Goal: Task Accomplishment & Management: Complete application form

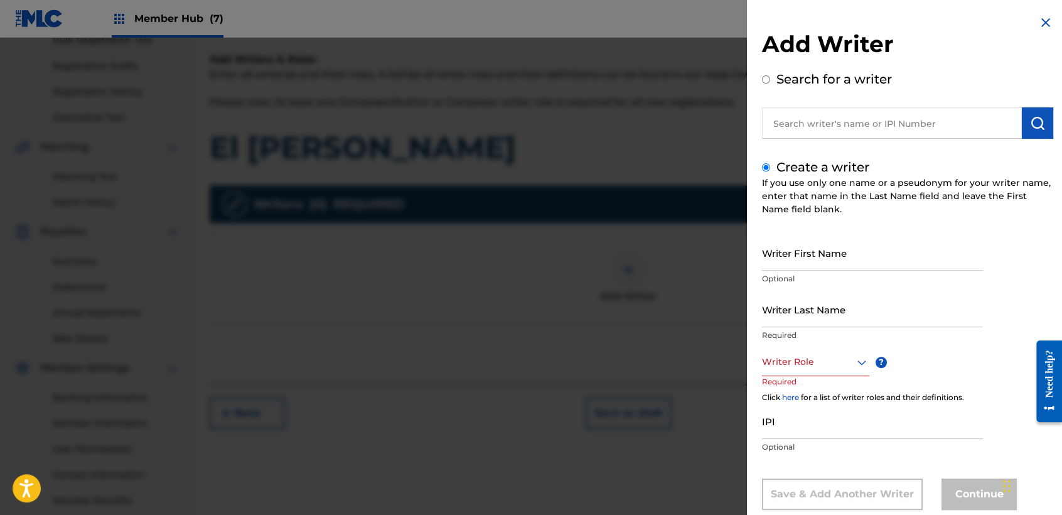
drag, startPoint x: 165, startPoint y: 51, endPoint x: 183, endPoint y: 38, distance: 21.6
click at [164, 50] on div at bounding box center [531, 295] width 1062 height 515
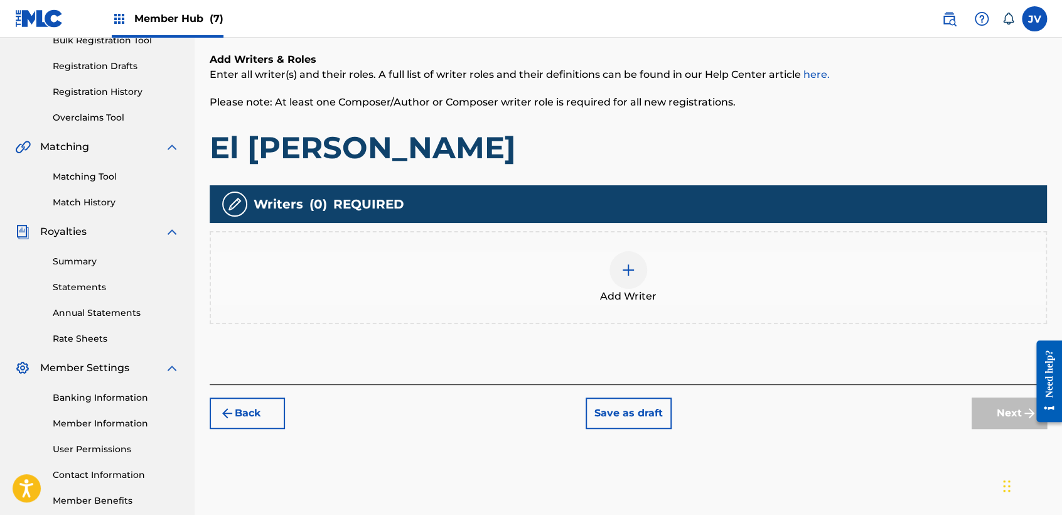
click at [608, 332] on div "Add Writers & Roles Enter all writer(s) and their roles. A full list of writer …" at bounding box center [628, 203] width 837 height 362
click at [623, 270] on img at bounding box center [628, 269] width 15 height 15
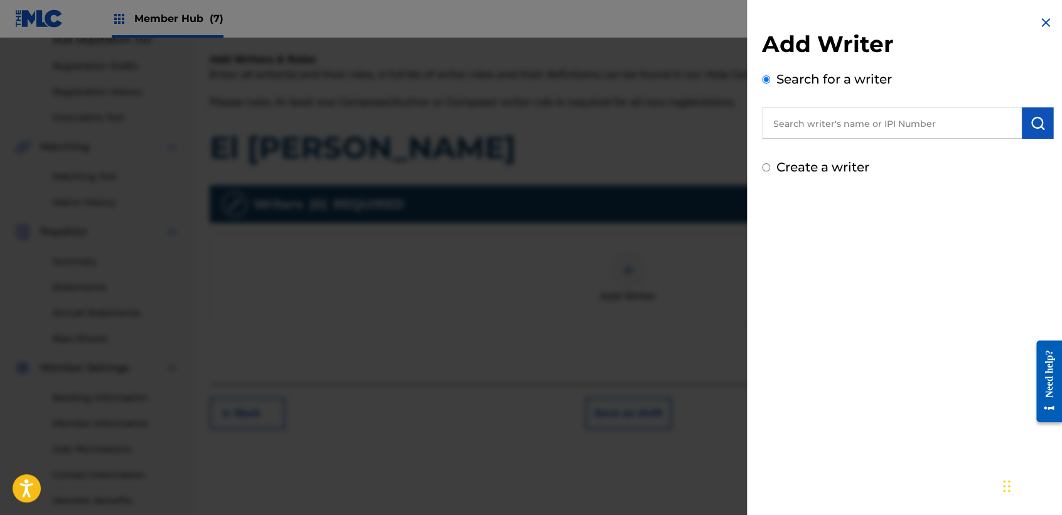
click at [763, 168] on input "Create a writer" at bounding box center [766, 167] width 8 height 8
radio input "false"
radio input "true"
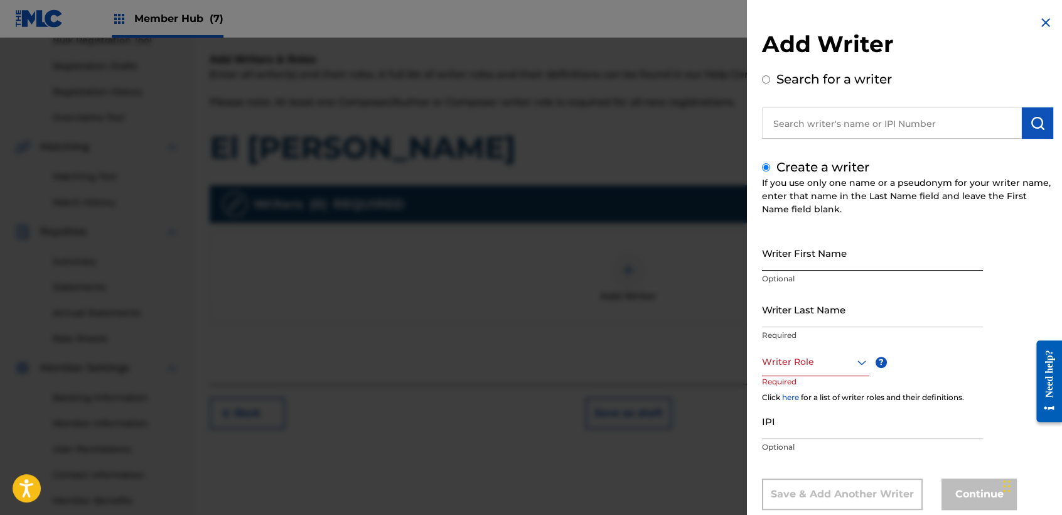
click at [802, 264] on input "Writer First Name" at bounding box center [872, 253] width 221 height 36
type input "[PERSON_NAME]"
click at [807, 325] on input "Writer Last Name" at bounding box center [872, 309] width 221 height 36
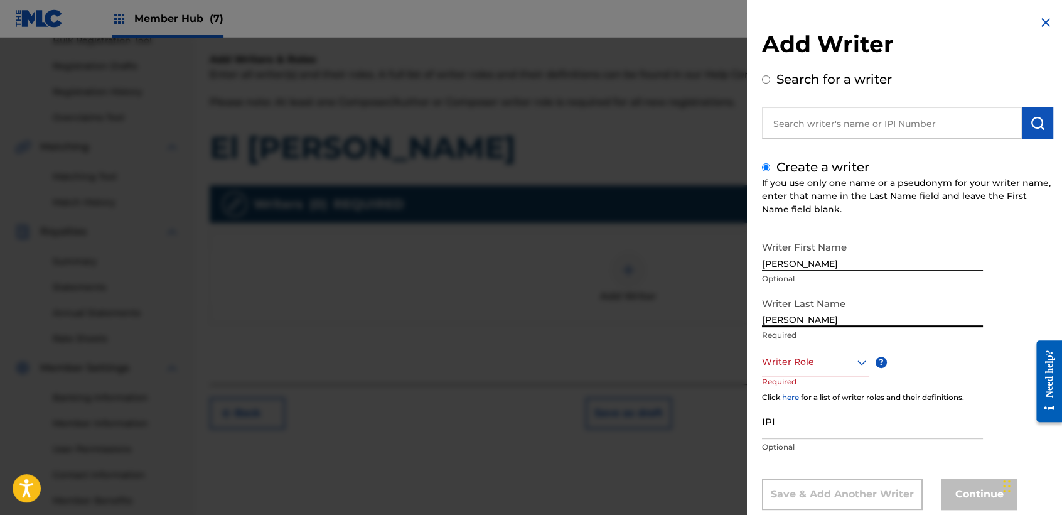
type input "[PERSON_NAME]"
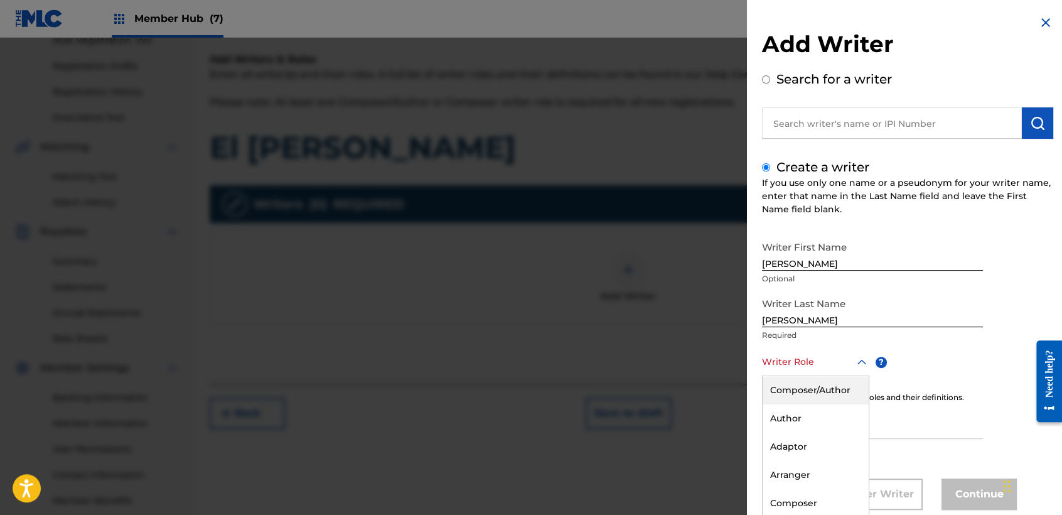
click at [841, 359] on div "8 results available. Use Up and Down to choose options, press Enter to select t…" at bounding box center [815, 362] width 107 height 28
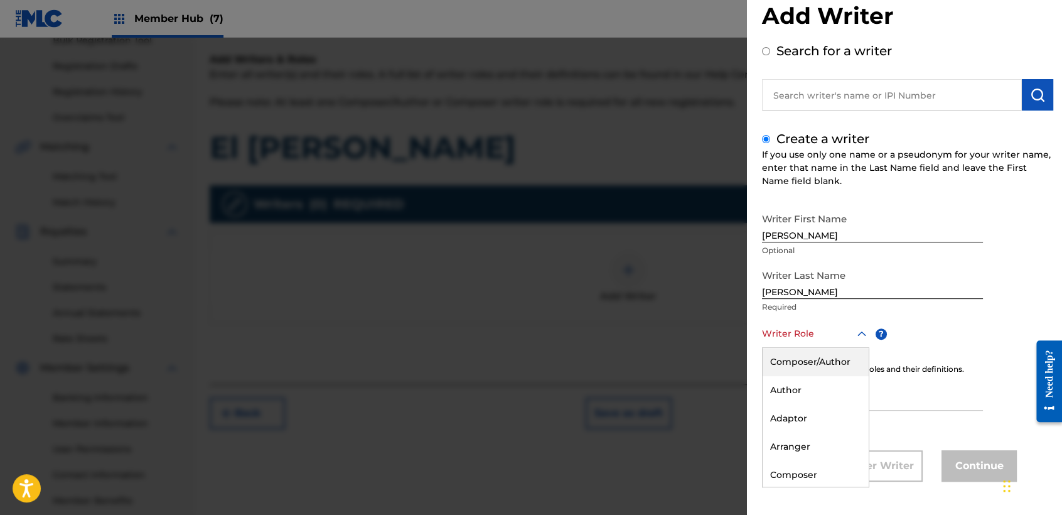
click at [841, 359] on div "Composer/Author" at bounding box center [816, 362] width 106 height 28
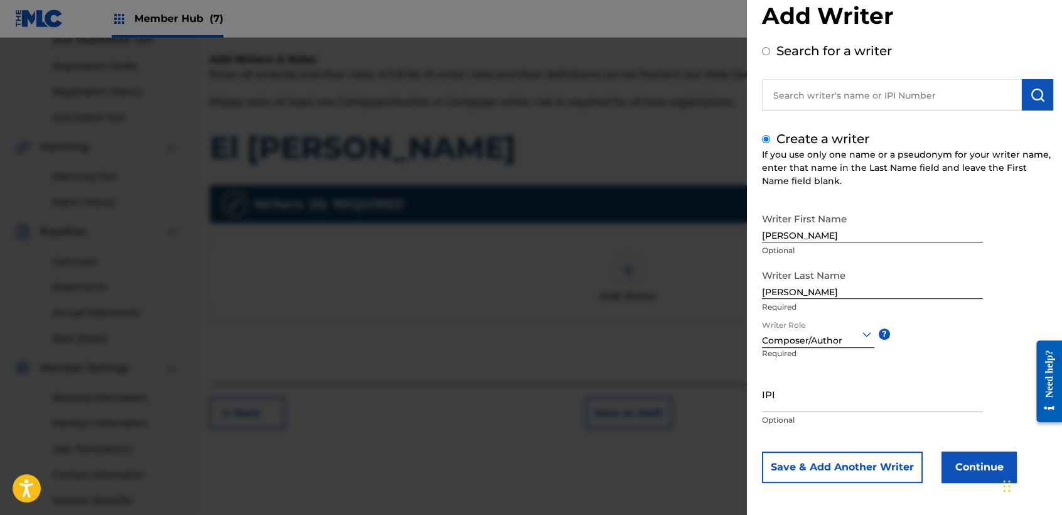
click at [953, 448] on div "Writer First Name [PERSON_NAME] Optional Writer Last Name [PERSON_NAME] Require…" at bounding box center [907, 345] width 291 height 276
click at [947, 468] on button "Continue" at bounding box center [979, 466] width 75 height 31
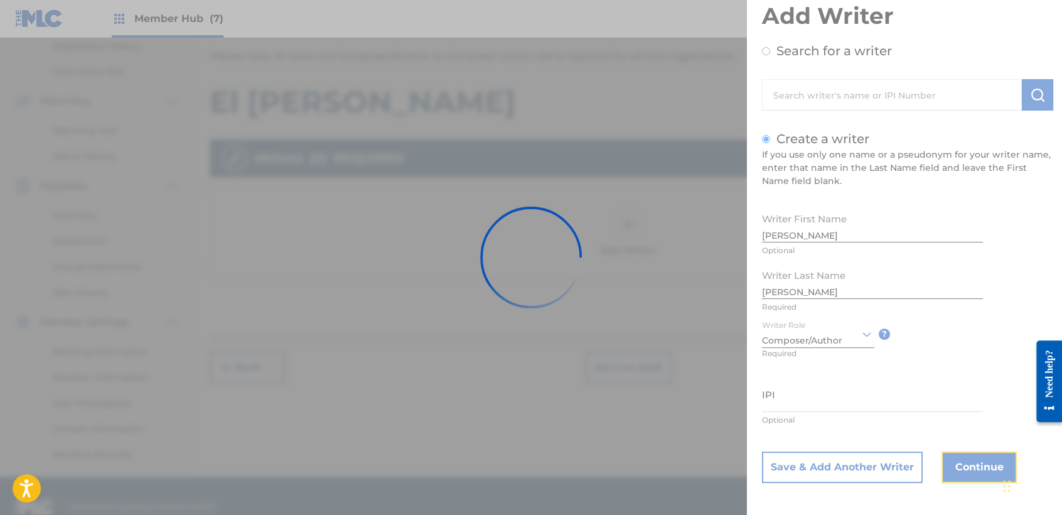
scroll to position [263, 0]
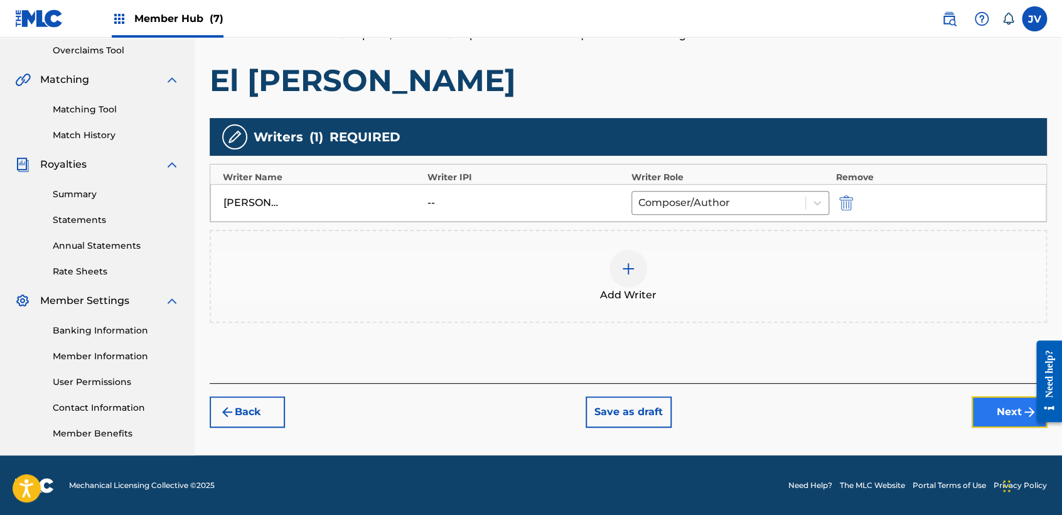
click at [997, 411] on button "Next" at bounding box center [1009, 411] width 75 height 31
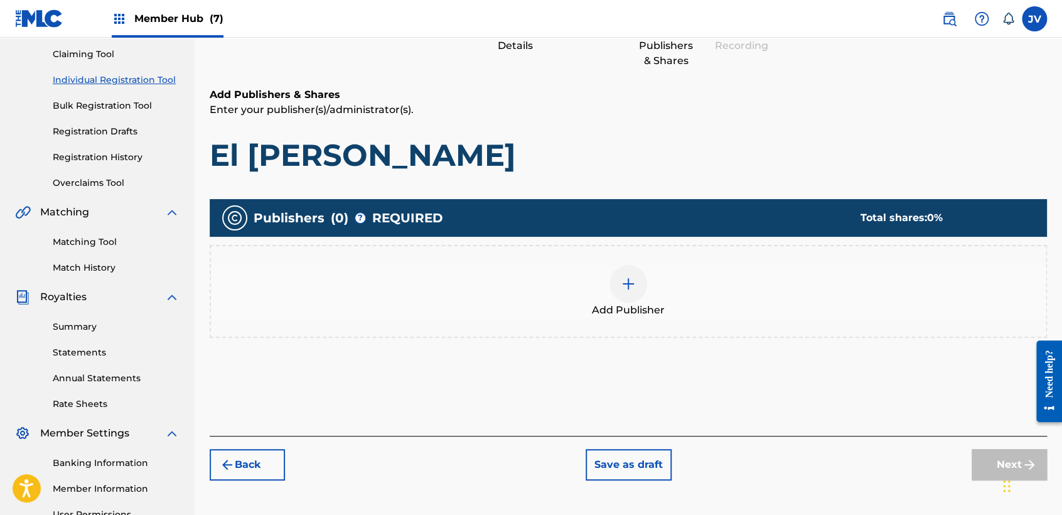
scroll to position [196, 0]
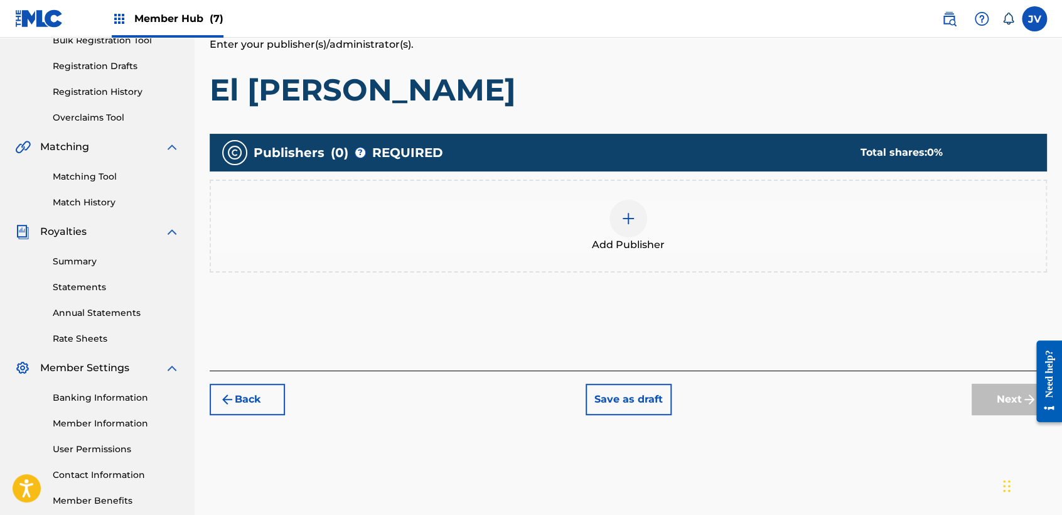
click at [616, 228] on div at bounding box center [628, 219] width 38 height 38
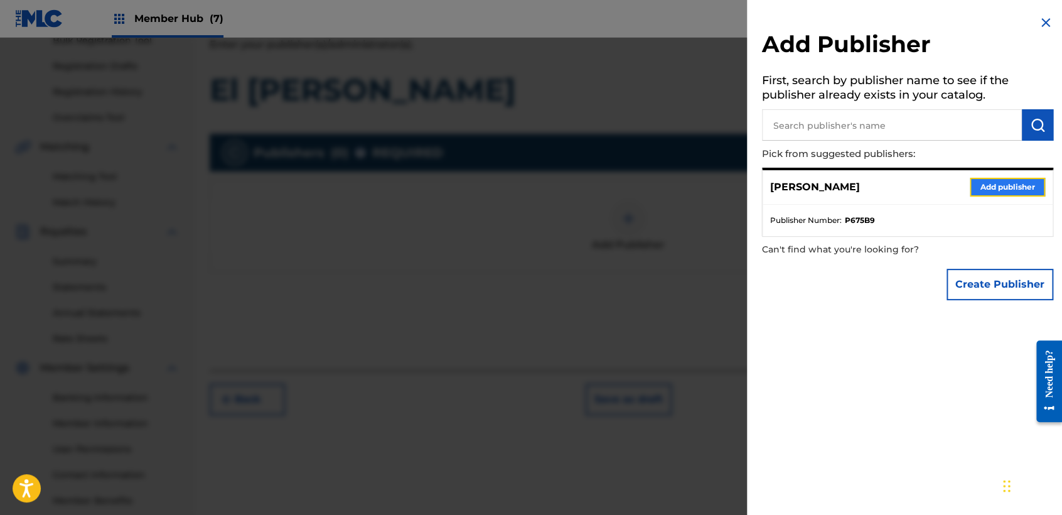
click at [1001, 179] on button "Add publisher" at bounding box center [1007, 187] width 75 height 19
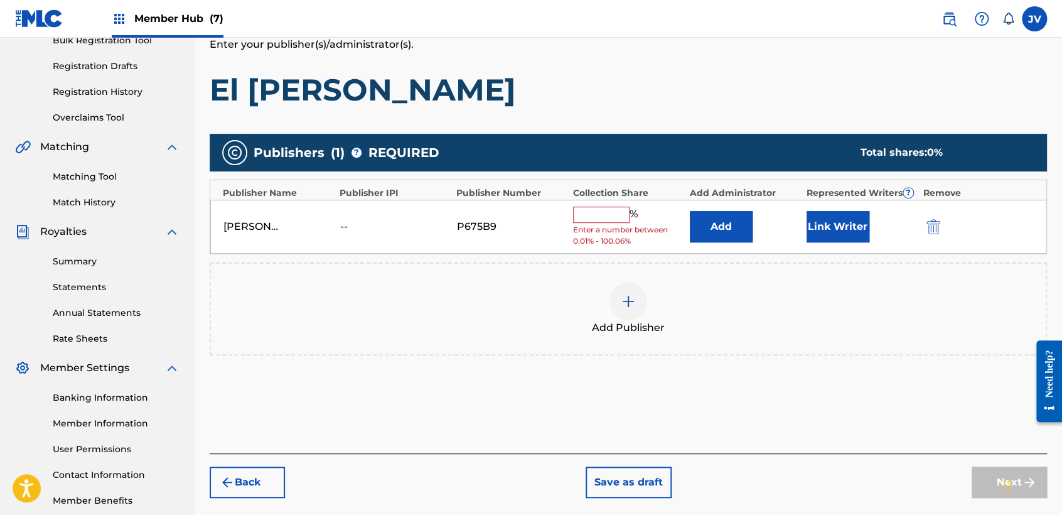
click at [618, 210] on input "text" at bounding box center [601, 215] width 56 height 16
type input "100"
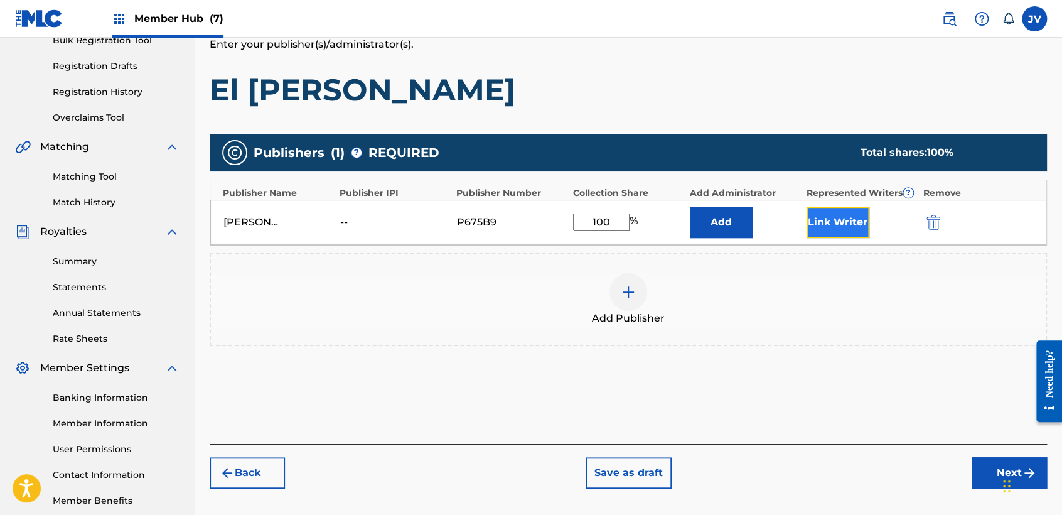
click at [820, 218] on button "Link Writer" at bounding box center [838, 222] width 63 height 31
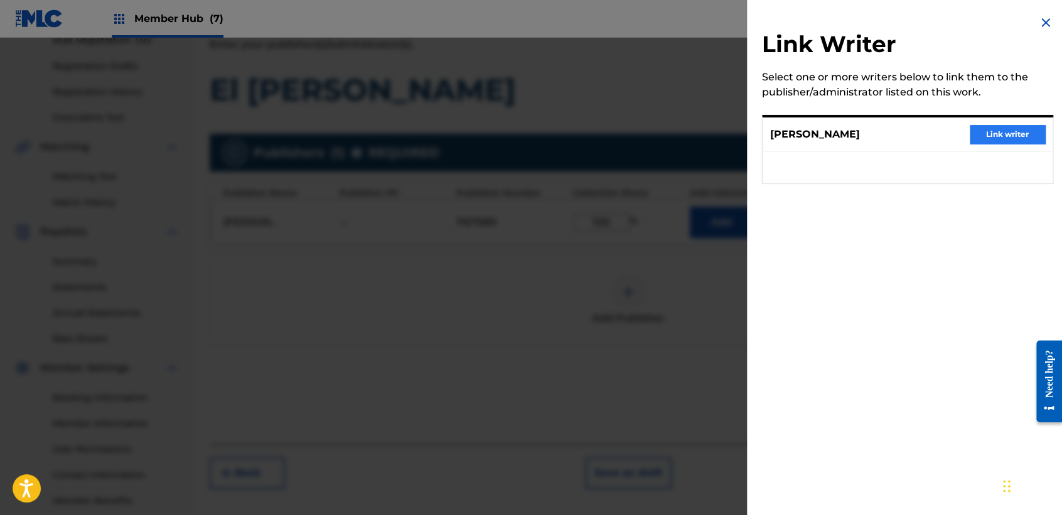
click at [1024, 124] on div "[PERSON_NAME] Link writer" at bounding box center [908, 134] width 290 height 35
click at [1024, 125] on button "Link writer" at bounding box center [1007, 134] width 75 height 19
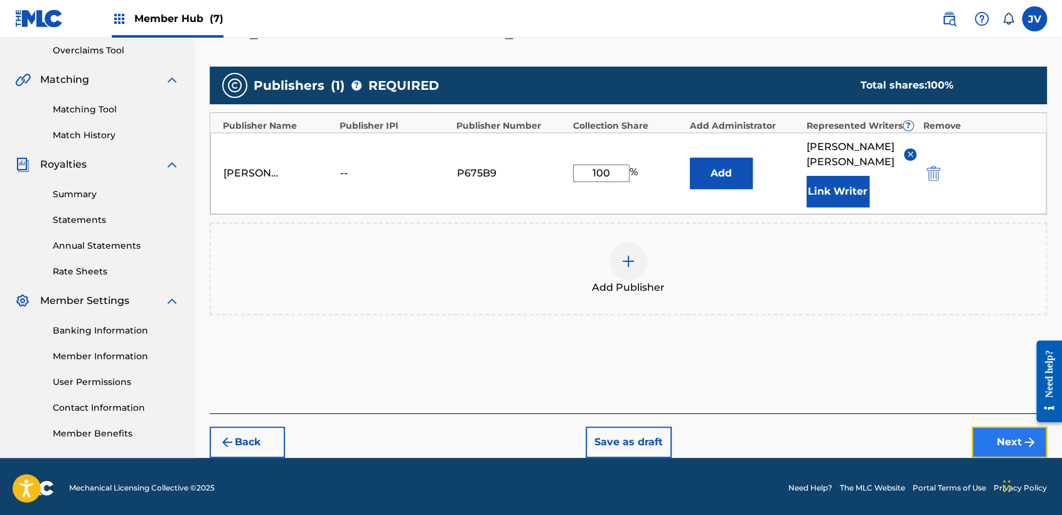
click at [979, 426] on button "Next" at bounding box center [1009, 441] width 75 height 31
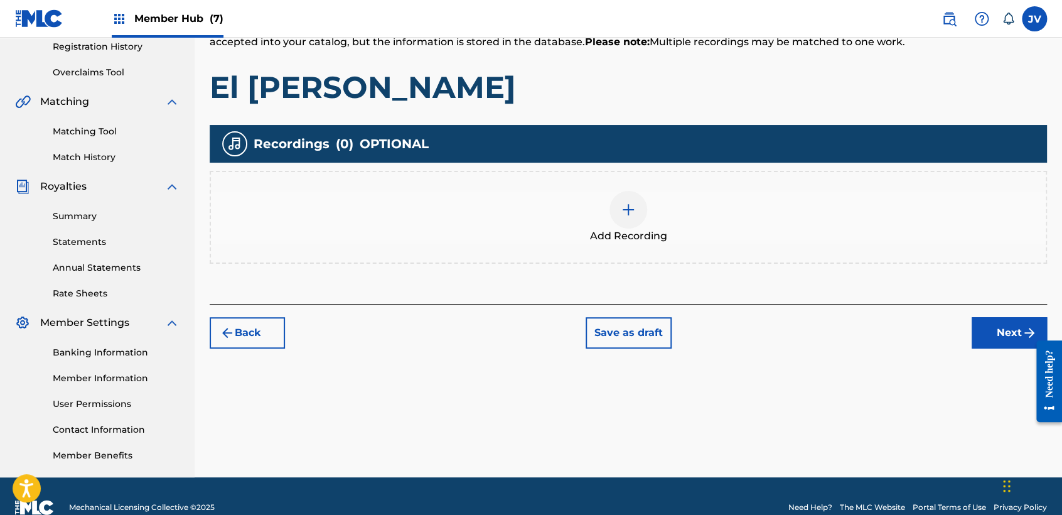
scroll to position [263, 0]
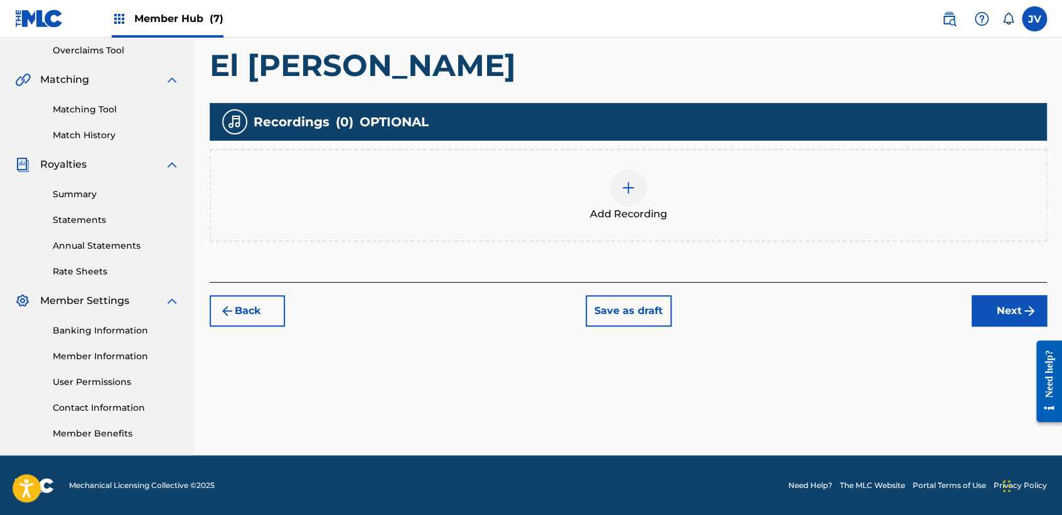
click at [618, 203] on div at bounding box center [628, 188] width 38 height 38
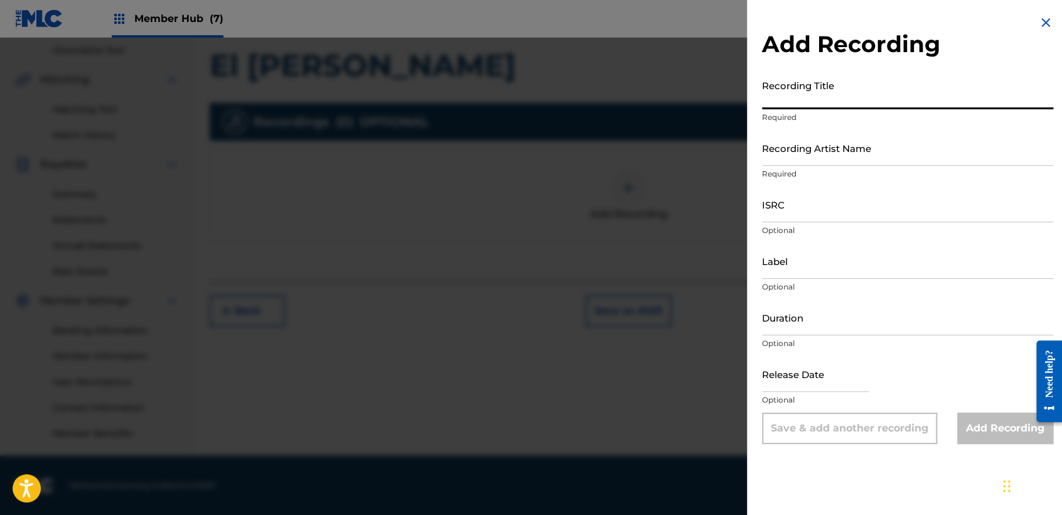
paste input "El [PERSON_NAME]"
type input "El [PERSON_NAME]"
click at [854, 123] on div "Recording Title El [PERSON_NAME] Required" at bounding box center [907, 101] width 291 height 56
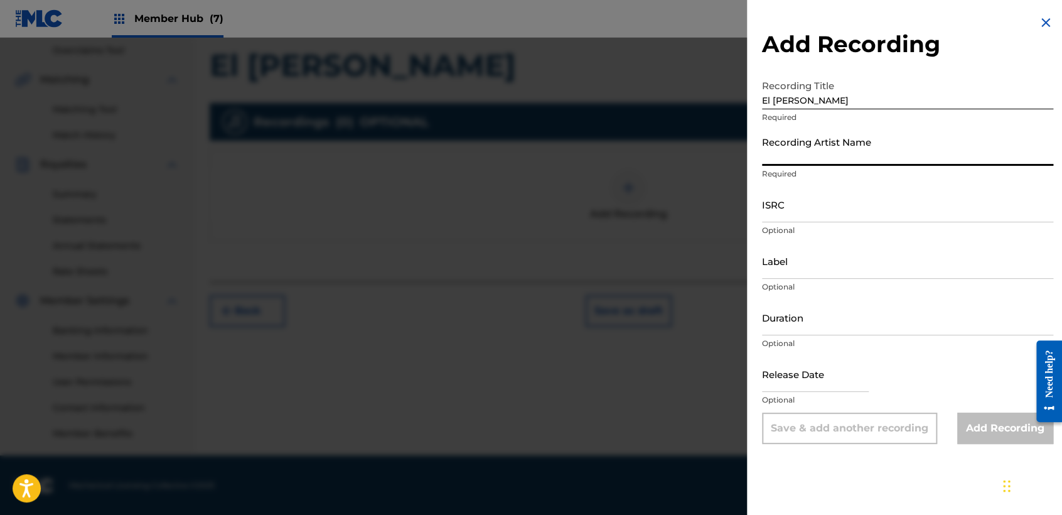
click at [861, 144] on input "Recording Artist Name" at bounding box center [907, 148] width 291 height 36
type input "Clase Personal"
type input "JB MUSIC"
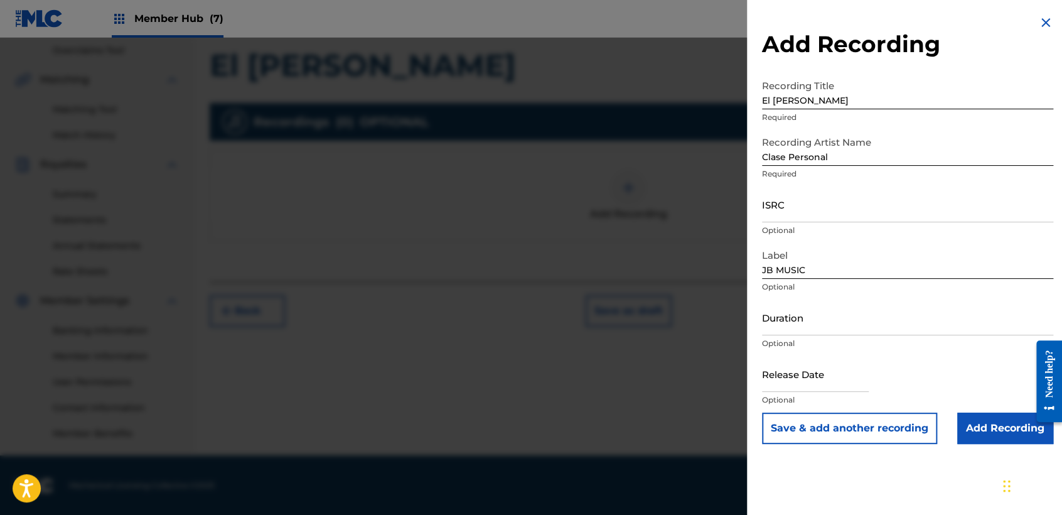
click at [863, 225] on p "Optional" at bounding box center [907, 230] width 291 height 11
click at [789, 210] on input "ISRC" at bounding box center [907, 204] width 291 height 36
paste input "TCAGR2281978"
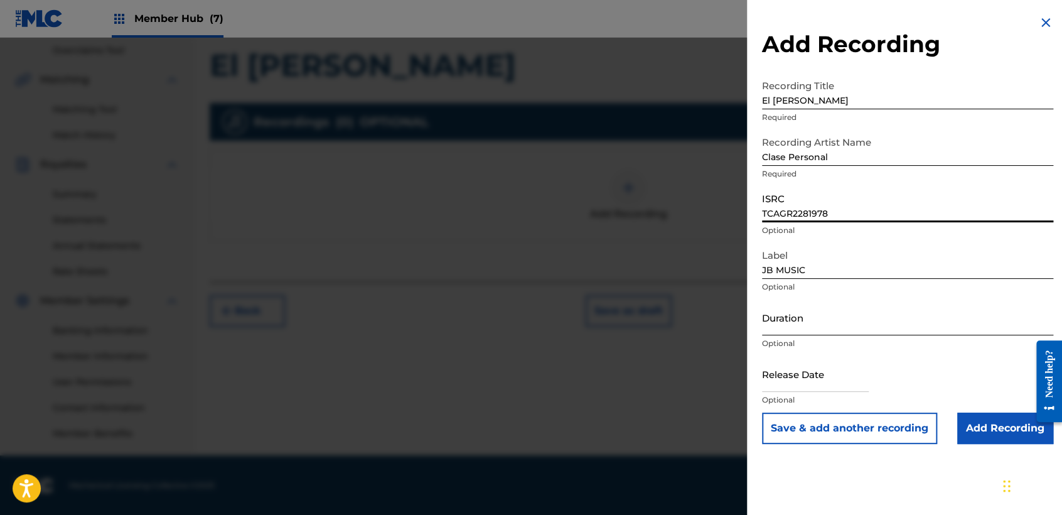
type input "TCAGR2281978"
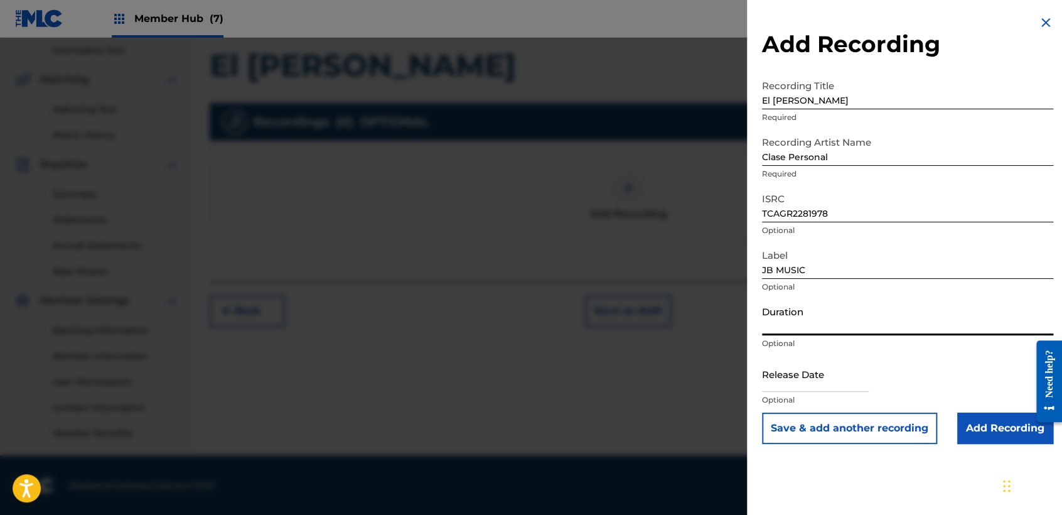
click at [888, 327] on input "Duration" at bounding box center [907, 317] width 291 height 36
type input "02:53"
click at [859, 375] on input "text" at bounding box center [815, 374] width 107 height 36
select select "8"
select select "2025"
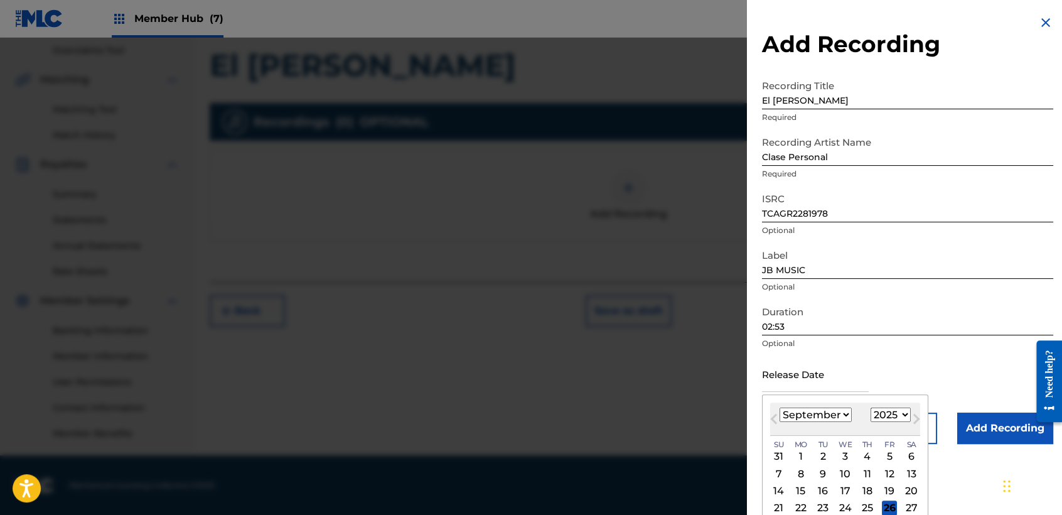
drag, startPoint x: 834, startPoint y: 405, endPoint x: 839, endPoint y: 414, distance: 10.7
click at [839, 414] on div "[DATE] January February March April May June July August September October Nove…" at bounding box center [845, 418] width 150 height 33
click at [839, 414] on select "January February March April May June July August September October November De…" at bounding box center [816, 414] width 72 height 14
select select "0"
click at [780, 407] on select "January February March April May June July August September October November De…" at bounding box center [816, 414] width 72 height 14
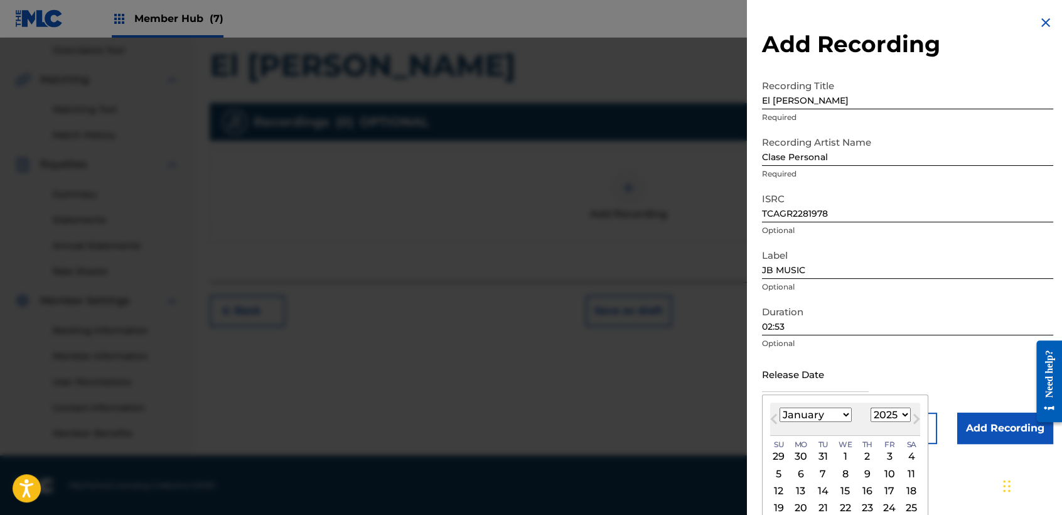
click at [885, 414] on select "1899 1900 1901 1902 1903 1904 1905 1906 1907 1908 1909 1910 1911 1912 1913 1914…" at bounding box center [891, 414] width 40 height 14
select select "2023"
click at [871, 407] on select "1899 1900 1901 1902 1903 1904 1905 1906 1907 1908 1909 1910 1911 1912 1913 1914…" at bounding box center [891, 414] width 40 height 14
click at [822, 449] on div "3" at bounding box center [822, 456] width 15 height 15
type input "[DATE]"
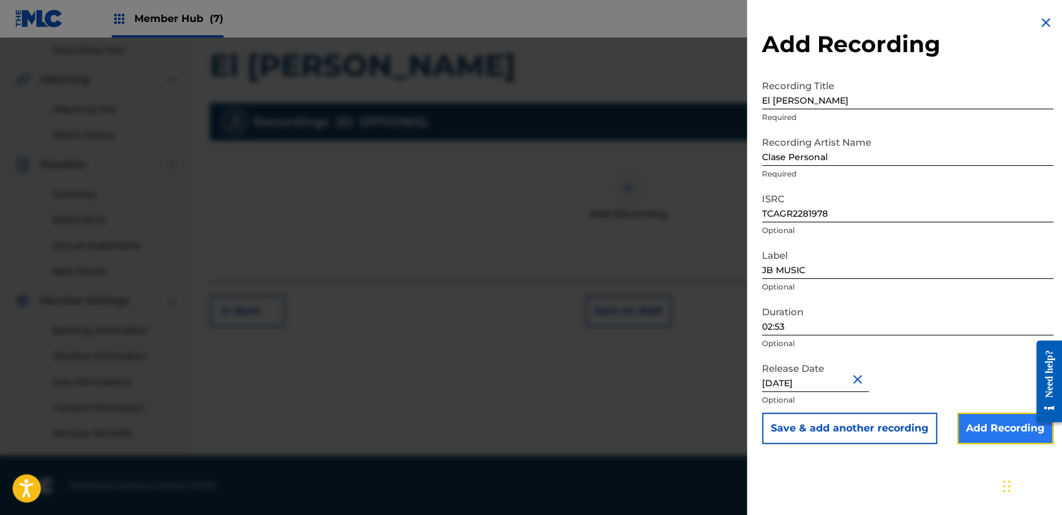
click at [957, 428] on input "Add Recording" at bounding box center [1005, 427] width 96 height 31
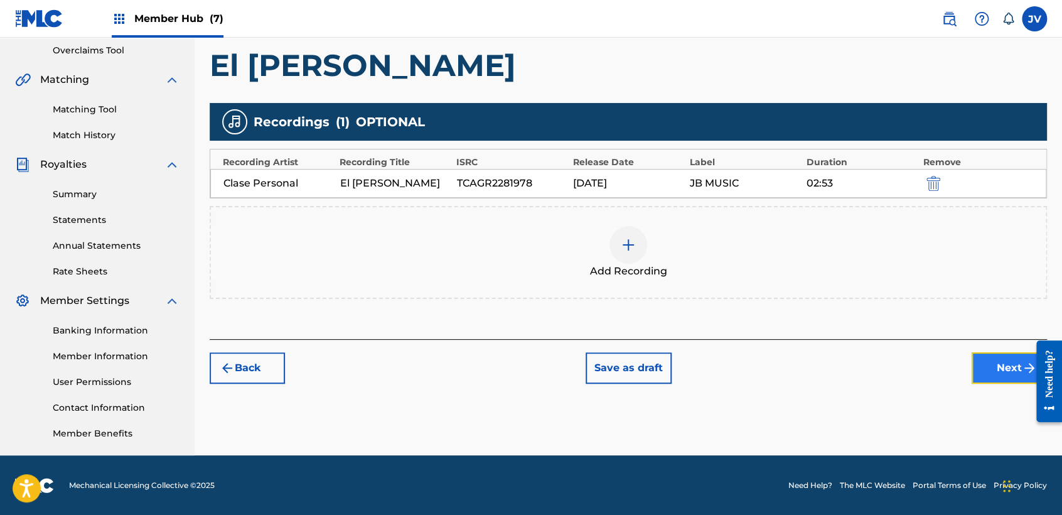
click at [997, 364] on button "Next" at bounding box center [1009, 367] width 75 height 31
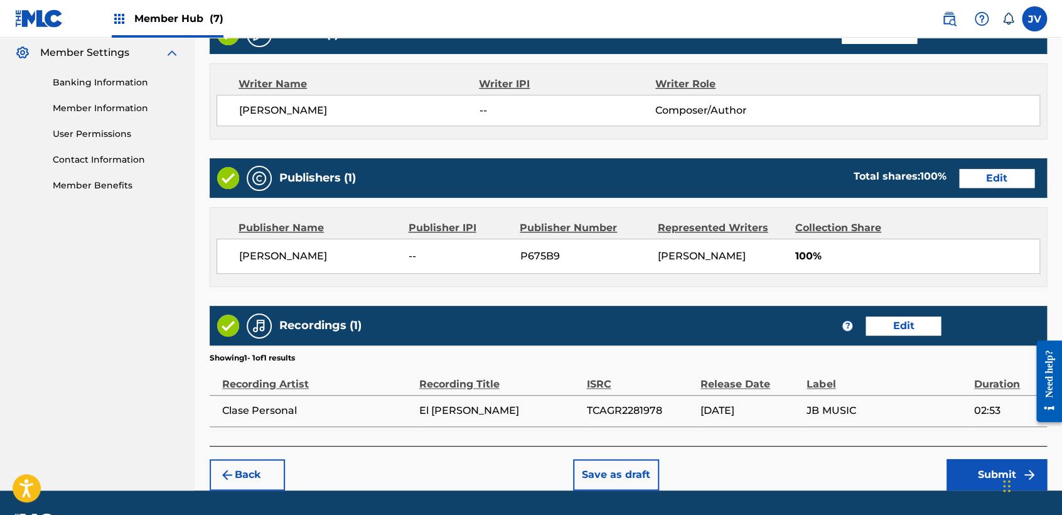
scroll to position [545, 0]
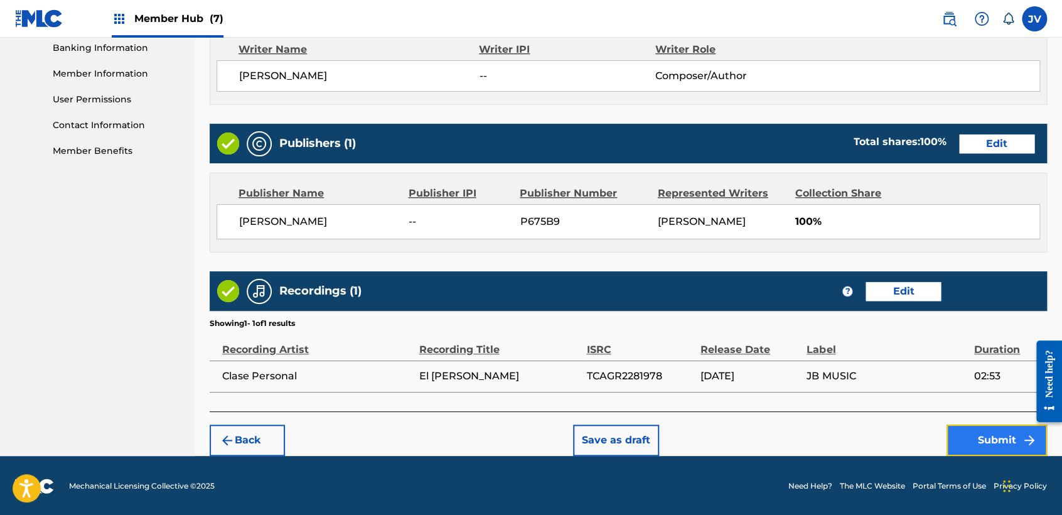
click at [1018, 434] on button "Submit" at bounding box center [997, 439] width 100 height 31
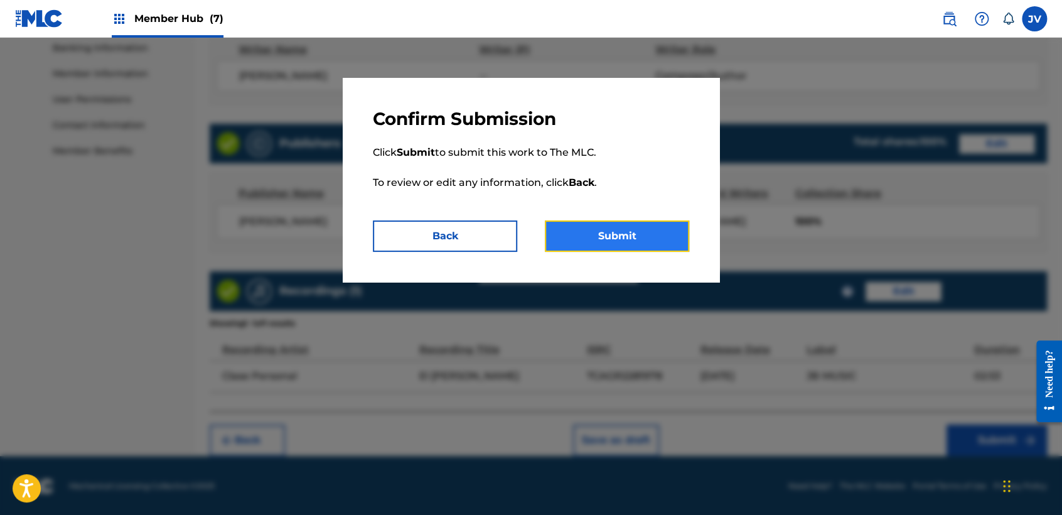
click at [600, 245] on button "Submit" at bounding box center [617, 235] width 144 height 31
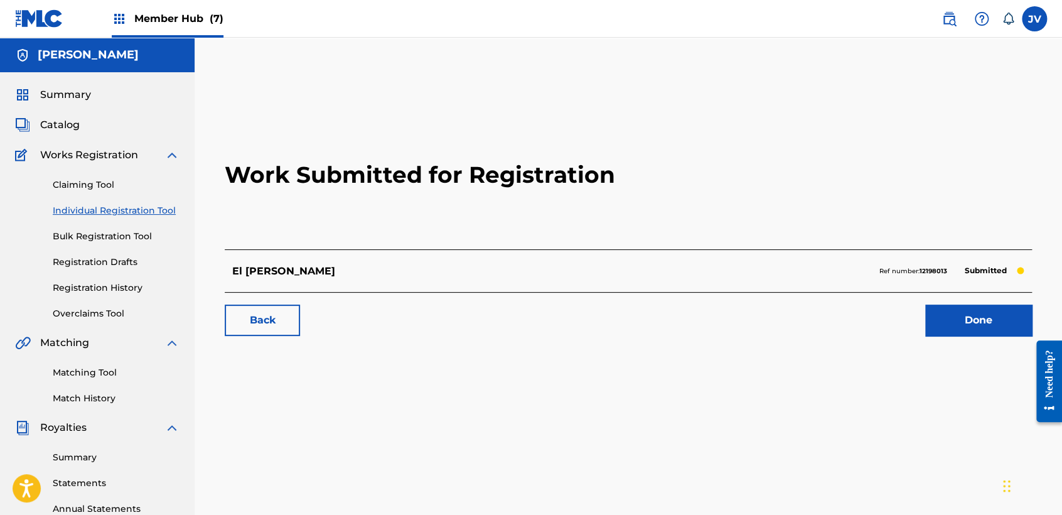
click at [139, 218] on div "Claiming Tool Individual Registration Tool Bulk Registration Tool Registration …" at bounding box center [97, 242] width 164 height 158
click at [141, 212] on link "Individual Registration Tool" at bounding box center [116, 210] width 127 height 13
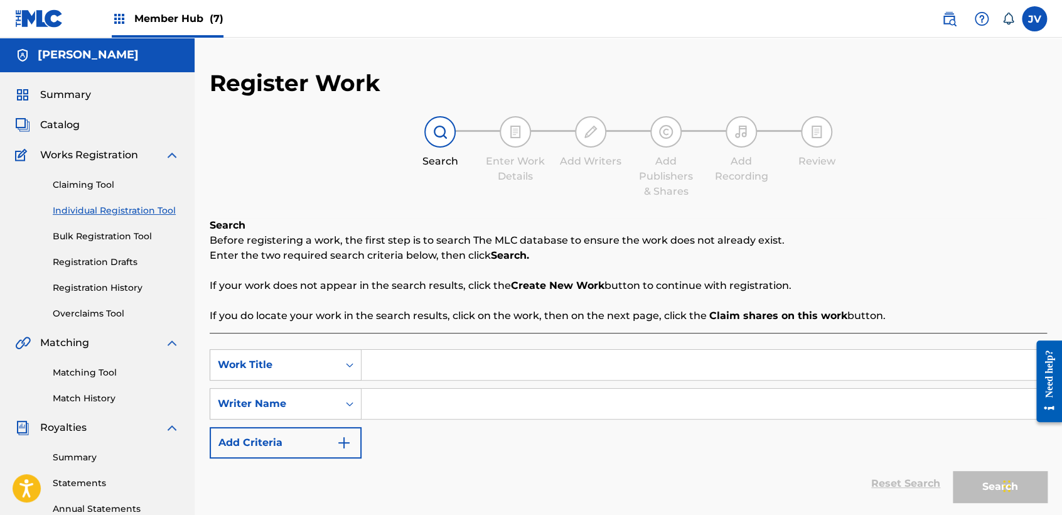
paste input "El Cazador 08"
type input "El Cazador 08"
paste input "El Cazador 08"
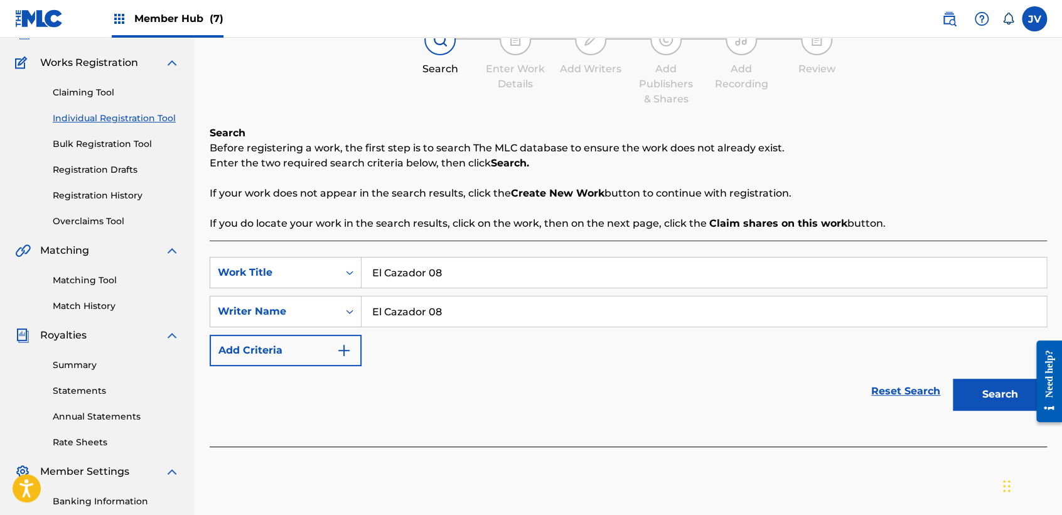
scroll to position [139, 0]
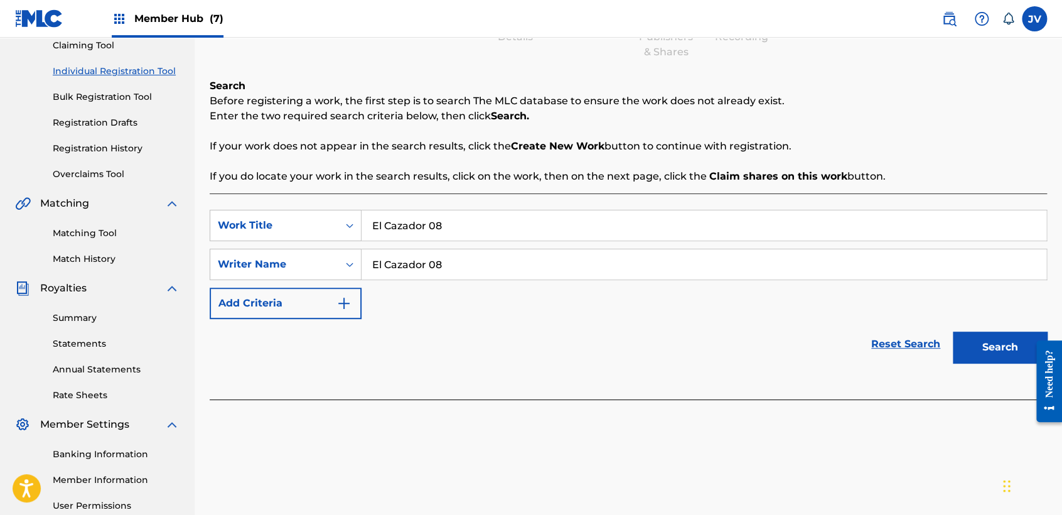
type input "El Cazador 08"
click at [994, 378] on div "SearchWithCriteria993e2ad7-5b6b-4ee0-ad46-4fa674133f95 Work Title El Cazador 08…" at bounding box center [628, 296] width 837 height 206
click at [996, 364] on div "Search" at bounding box center [997, 344] width 100 height 50
click at [995, 358] on button "Search" at bounding box center [1000, 346] width 94 height 31
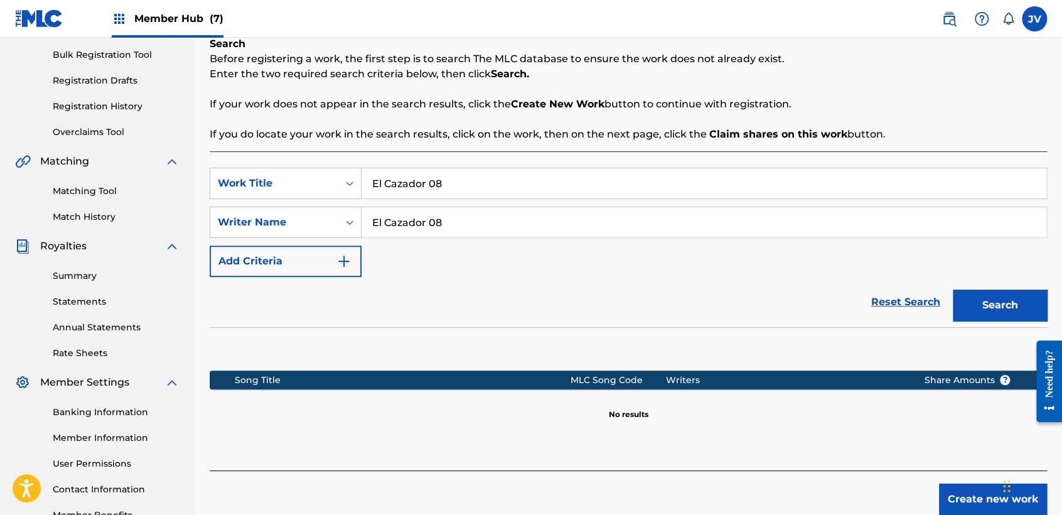
scroll to position [263, 0]
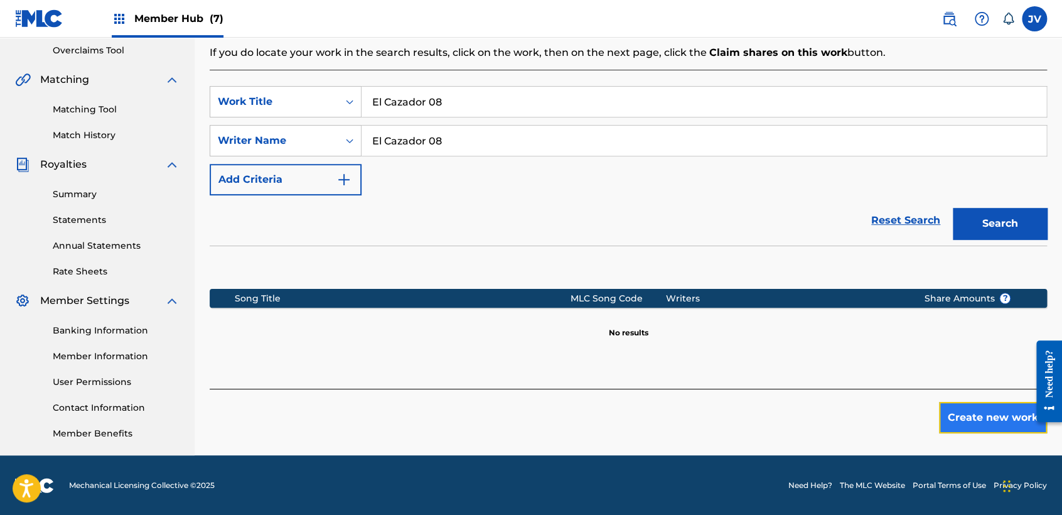
click at [969, 423] on button "Create new work" at bounding box center [993, 417] width 108 height 31
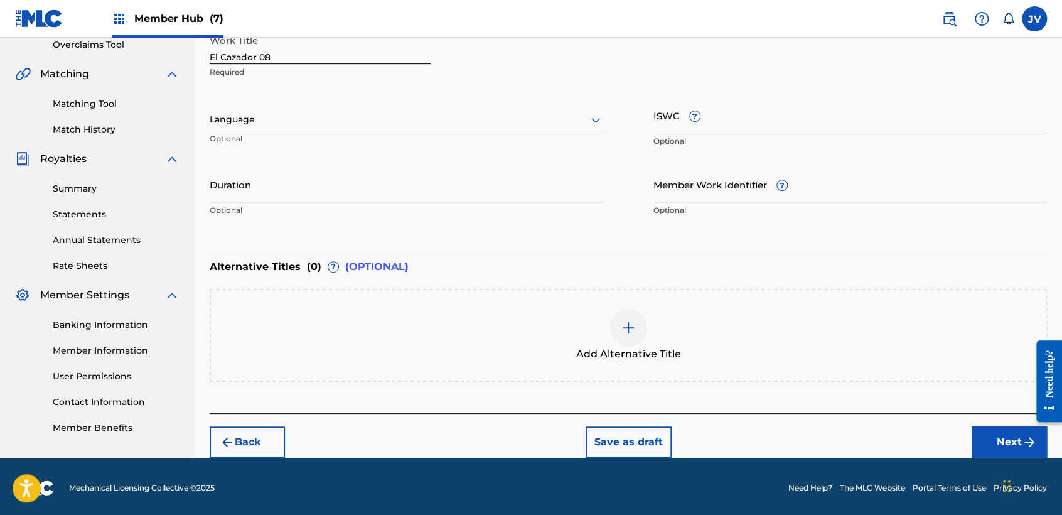
scroll to position [271, 0]
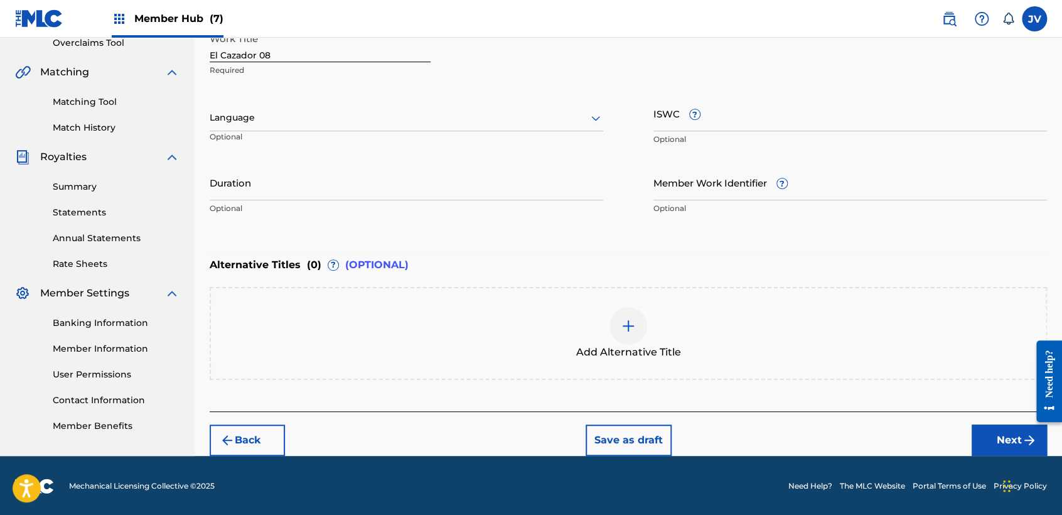
click at [346, 132] on div "Language Optional" at bounding box center [407, 123] width 394 height 56
click at [321, 119] on div at bounding box center [407, 118] width 394 height 16
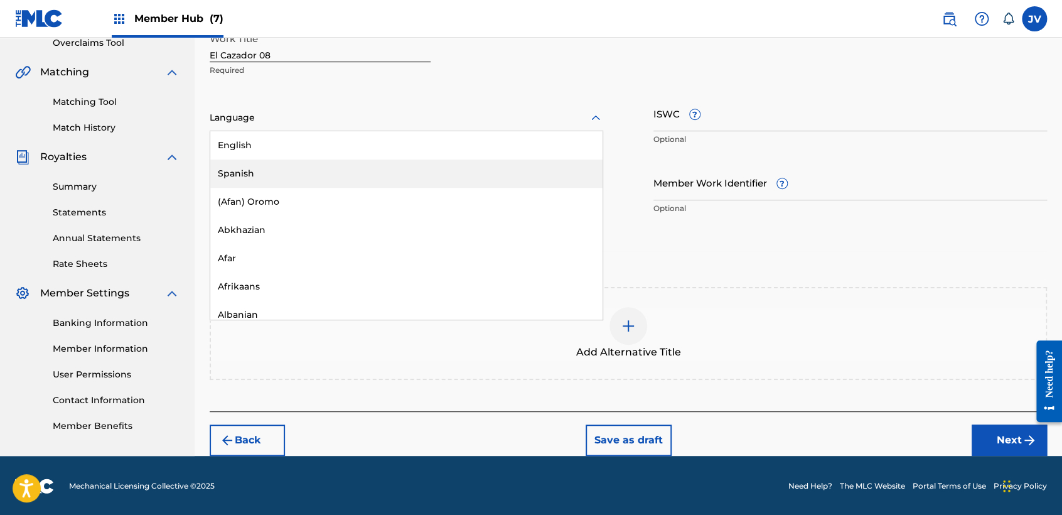
click at [311, 171] on div "Spanish" at bounding box center [406, 173] width 392 height 28
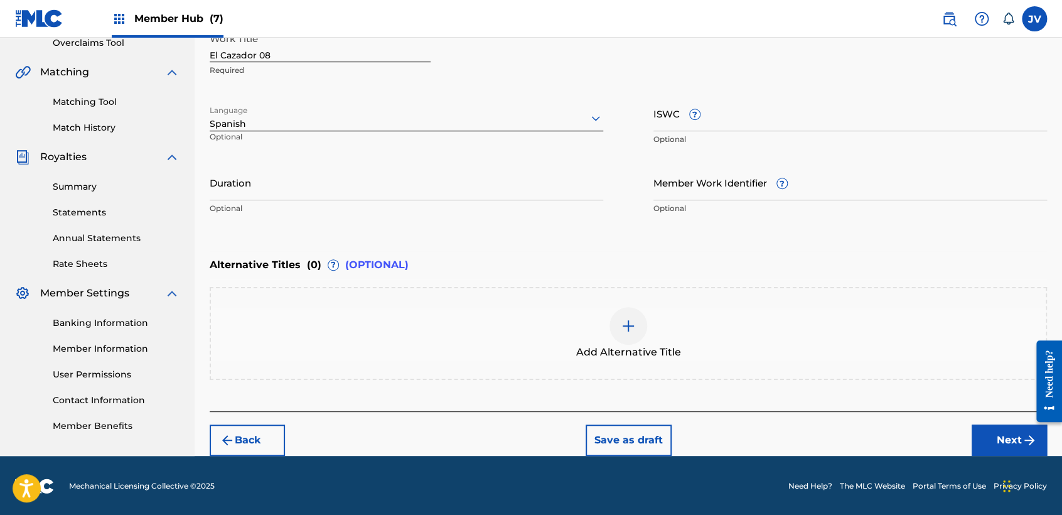
drag, startPoint x: 312, startPoint y: 168, endPoint x: 320, endPoint y: 161, distance: 11.1
click at [319, 162] on div "Work Title El Cazador 08 Required Language option Spanish, selected. Spanish Op…" at bounding box center [628, 123] width 837 height 195
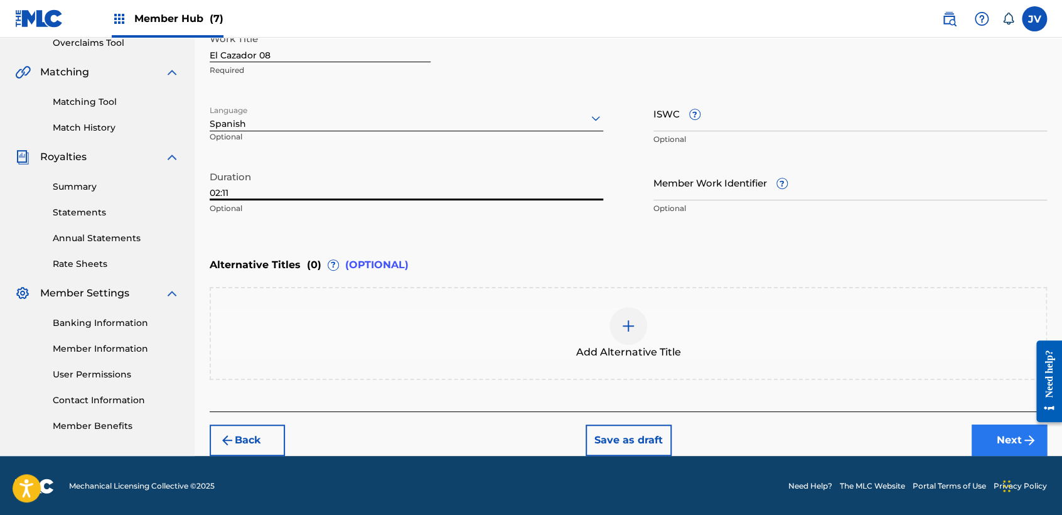
type input "02:11"
click at [1024, 444] on img "submit" at bounding box center [1029, 439] width 15 height 15
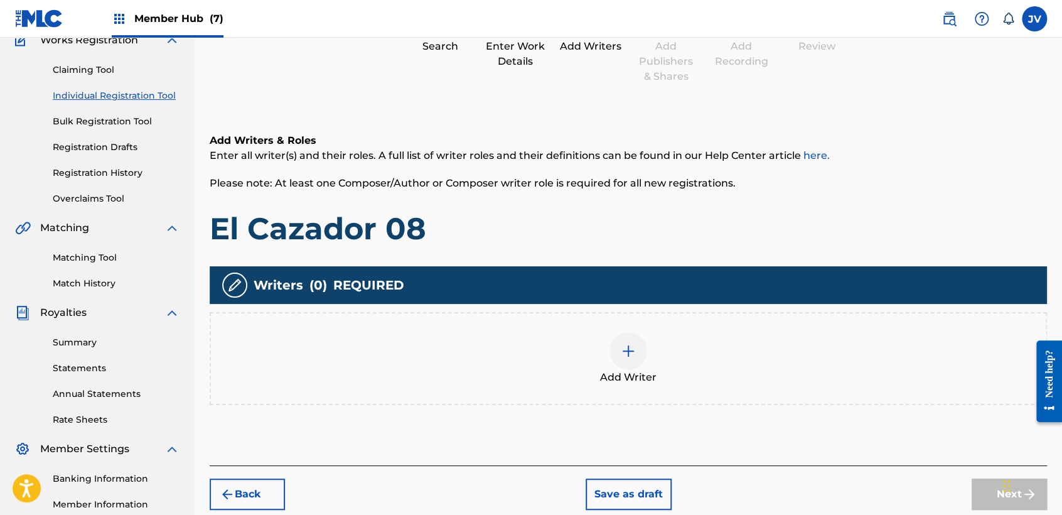
scroll to position [126, 0]
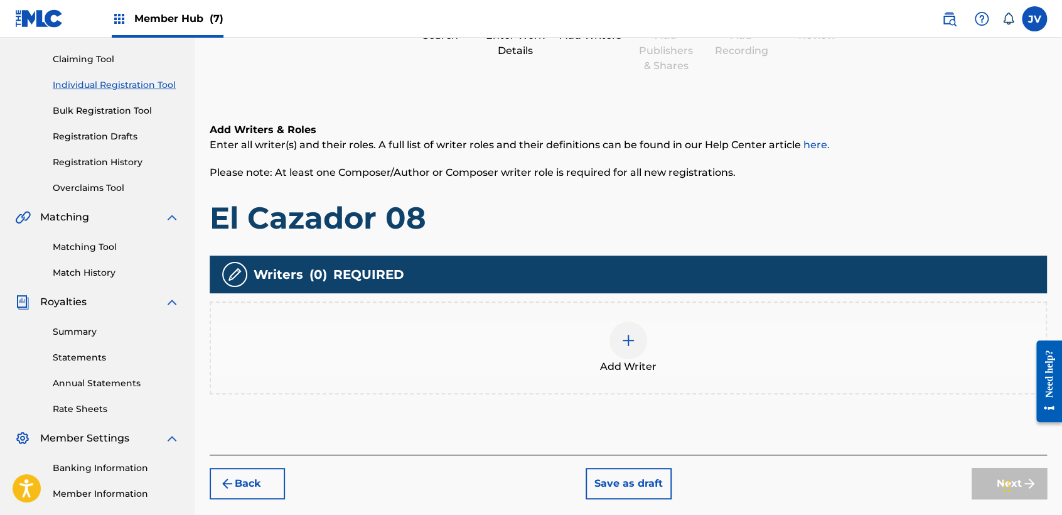
click at [626, 343] on img at bounding box center [628, 340] width 15 height 15
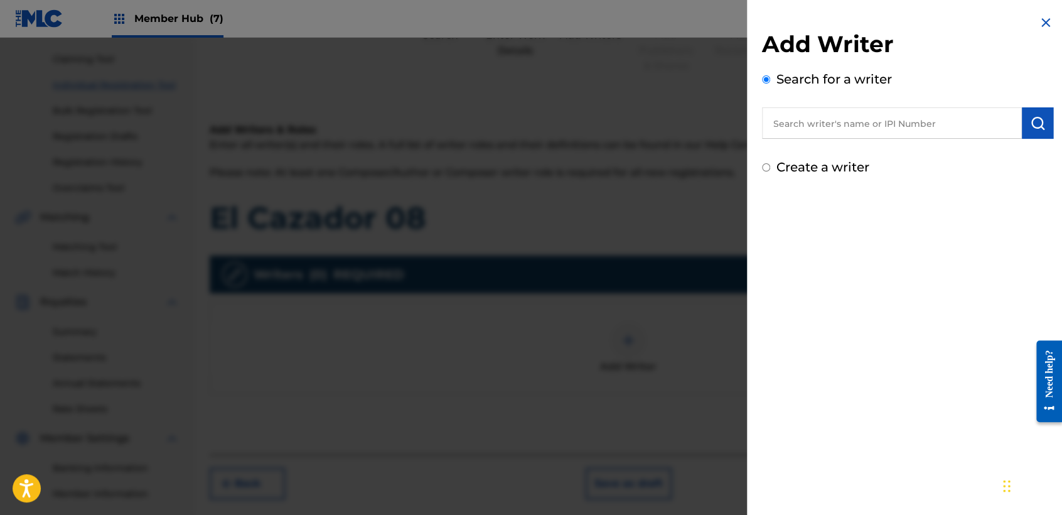
click at [765, 168] on input "Create a writer" at bounding box center [766, 167] width 8 height 8
radio input "false"
radio input "true"
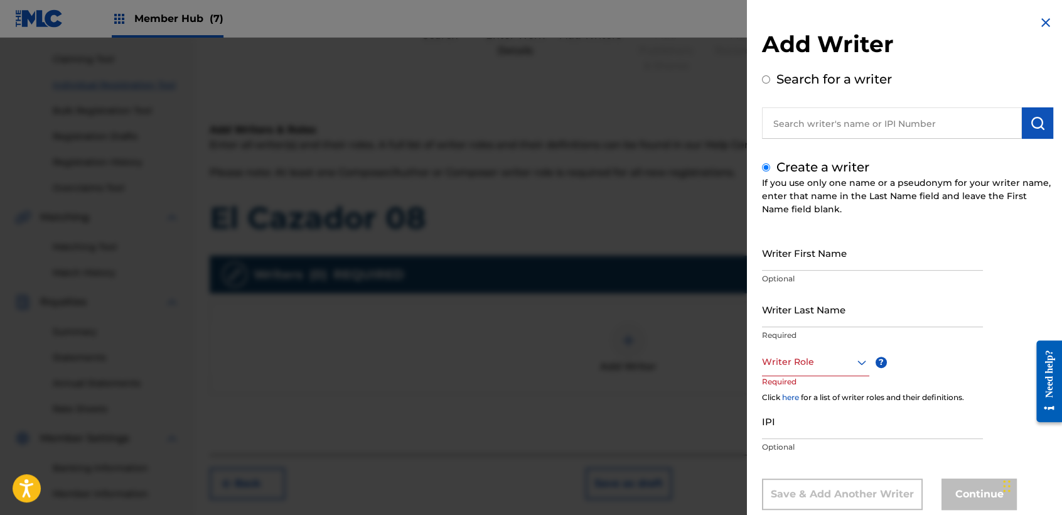
click at [795, 227] on div "Create a writer If you use only one name or a pseudonym for your writer name, e…" at bounding box center [907, 334] width 291 height 352
click at [795, 246] on input "Writer First Name" at bounding box center [872, 253] width 221 height 36
type input "[PERSON_NAME]"
click at [835, 289] on div "Writer First Name [PERSON_NAME] Optional" at bounding box center [872, 263] width 221 height 56
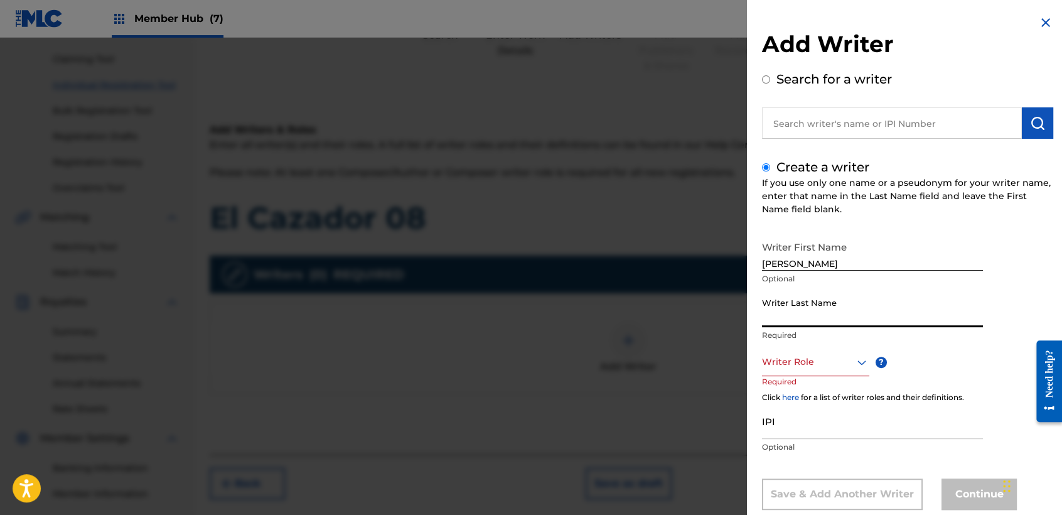
click at [840, 309] on input "Writer Last Name" at bounding box center [872, 309] width 221 height 36
type input "Casal Portillo"
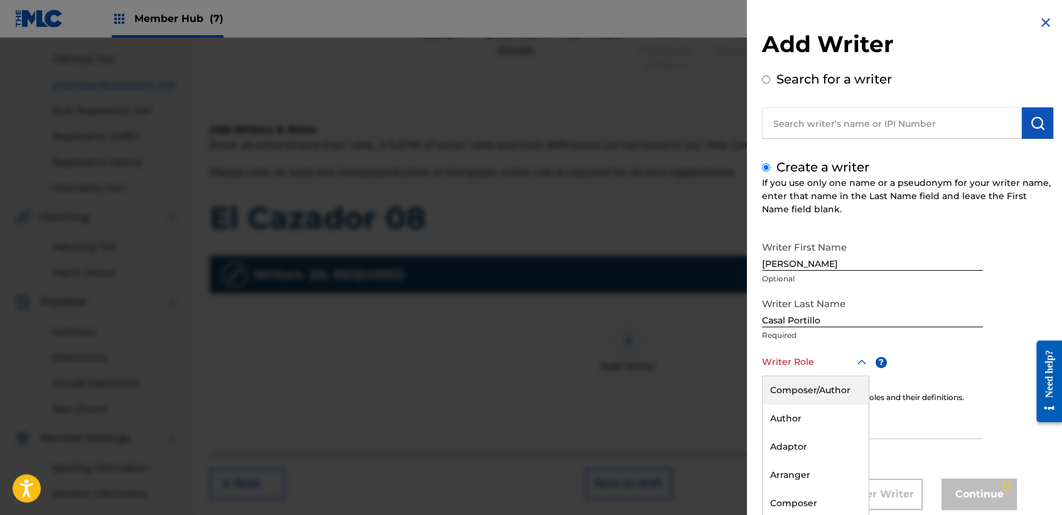
scroll to position [28, 0]
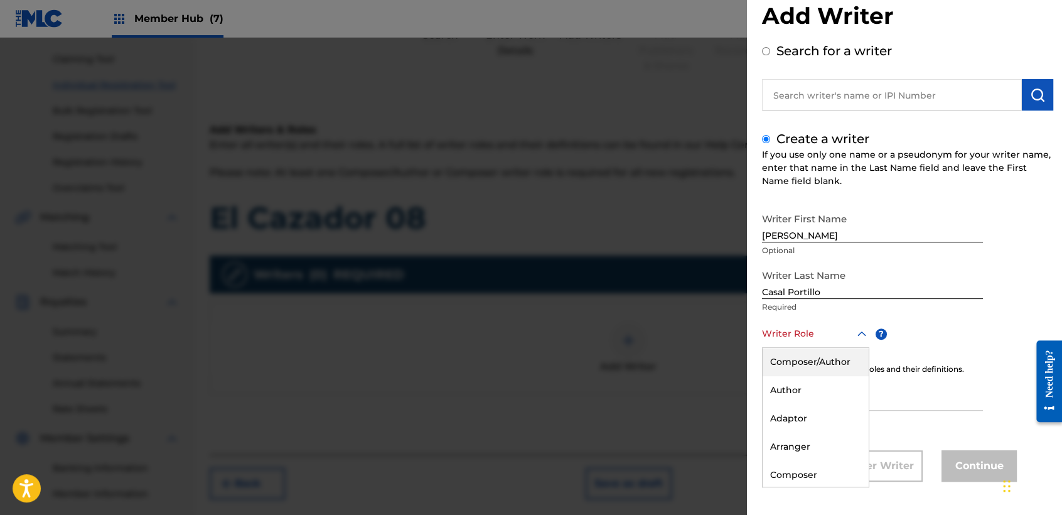
click at [847, 348] on div "8 results available. Use Up and Down to choose options, press Enter to select t…" at bounding box center [815, 333] width 107 height 28
click at [844, 364] on div "Composer/Author" at bounding box center [816, 362] width 106 height 28
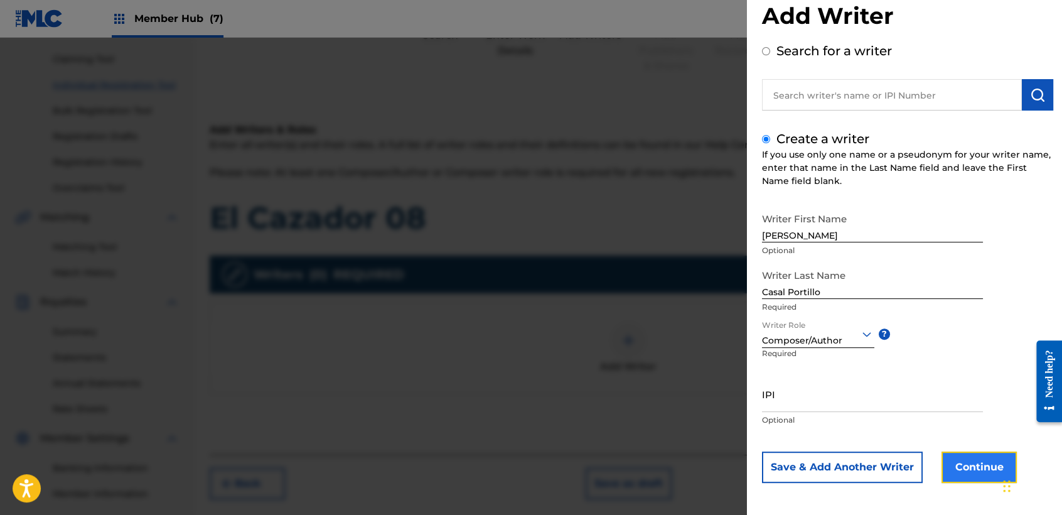
click at [965, 463] on button "Continue" at bounding box center [979, 466] width 75 height 31
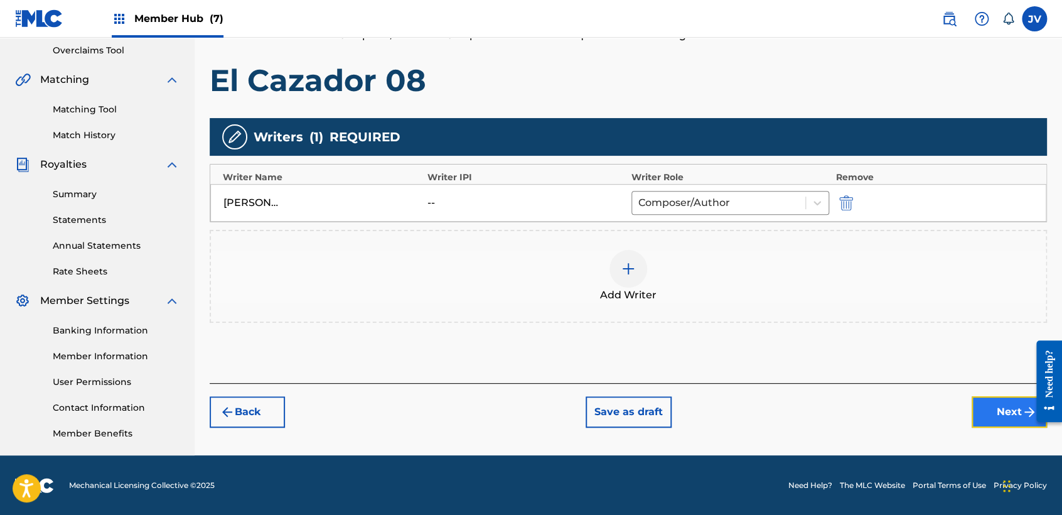
click at [1003, 396] on button "Next" at bounding box center [1009, 411] width 75 height 31
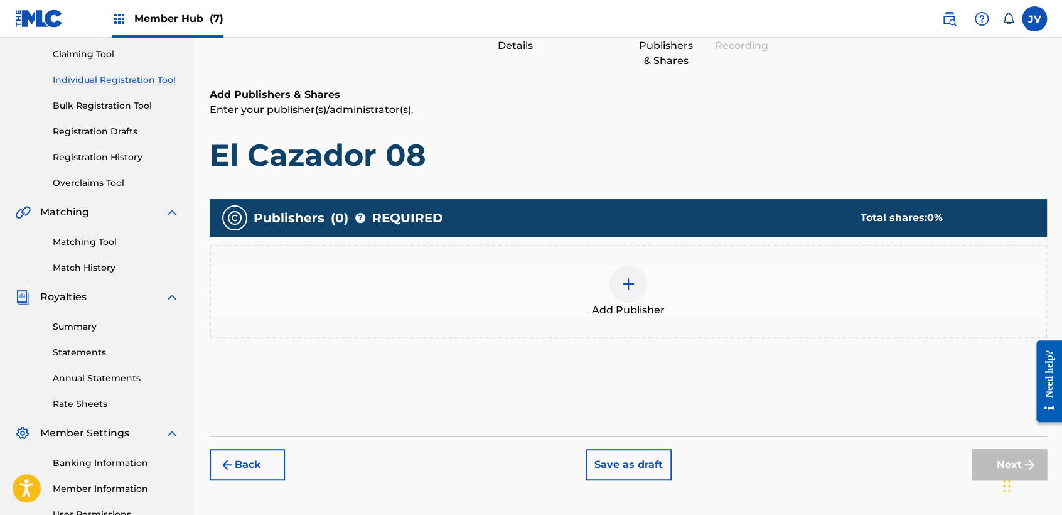
scroll to position [196, 0]
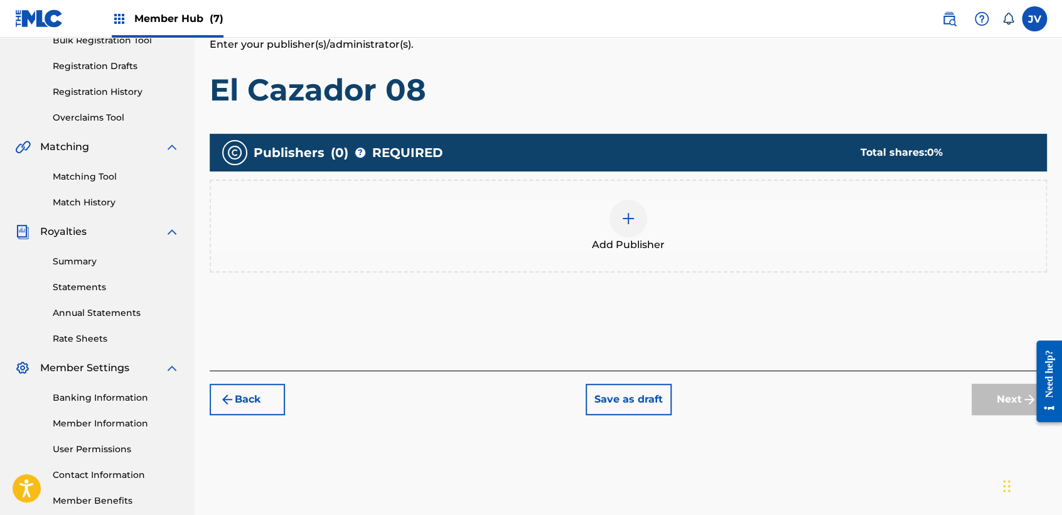
drag, startPoint x: 652, startPoint y: 285, endPoint x: 649, endPoint y: 277, distance: 8.5
click at [650, 279] on div "Publishers ( 0 ) ? REQUIRED Total shares: 0 % Add Publisher" at bounding box center [628, 221] width 837 height 188
drag, startPoint x: 649, startPoint y: 277, endPoint x: 643, endPoint y: 249, distance: 28.9
click at [643, 249] on span "Add Publisher" at bounding box center [628, 244] width 73 height 15
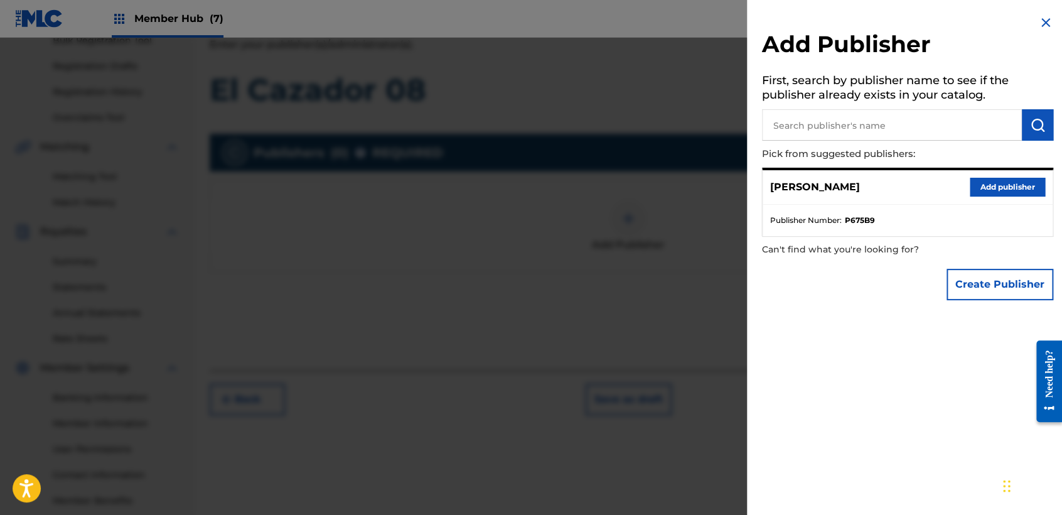
click at [1024, 197] on div "[PERSON_NAME] Add publisher" at bounding box center [908, 187] width 290 height 35
click at [1020, 193] on button "Add publisher" at bounding box center [1007, 187] width 75 height 19
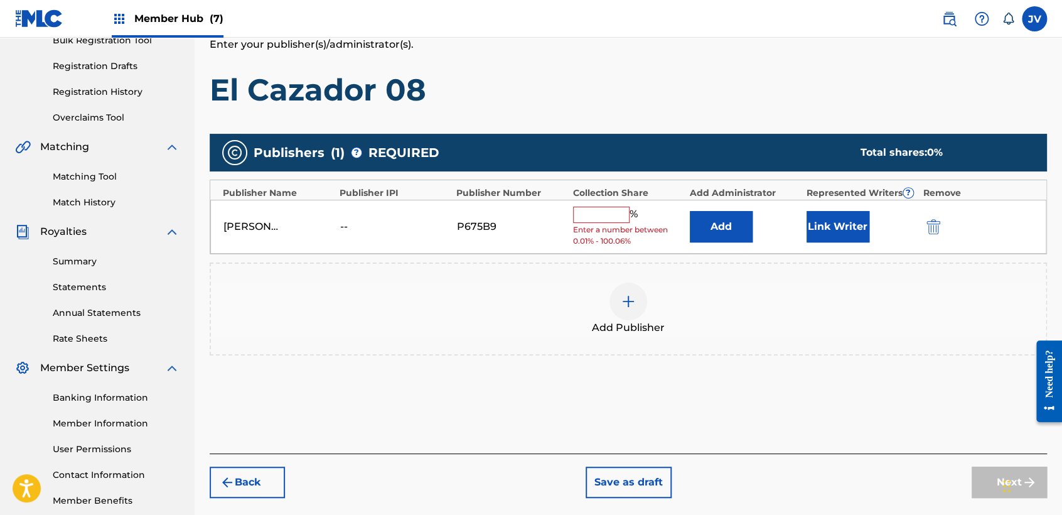
click at [597, 218] on input "text" at bounding box center [601, 215] width 56 height 16
type input "100"
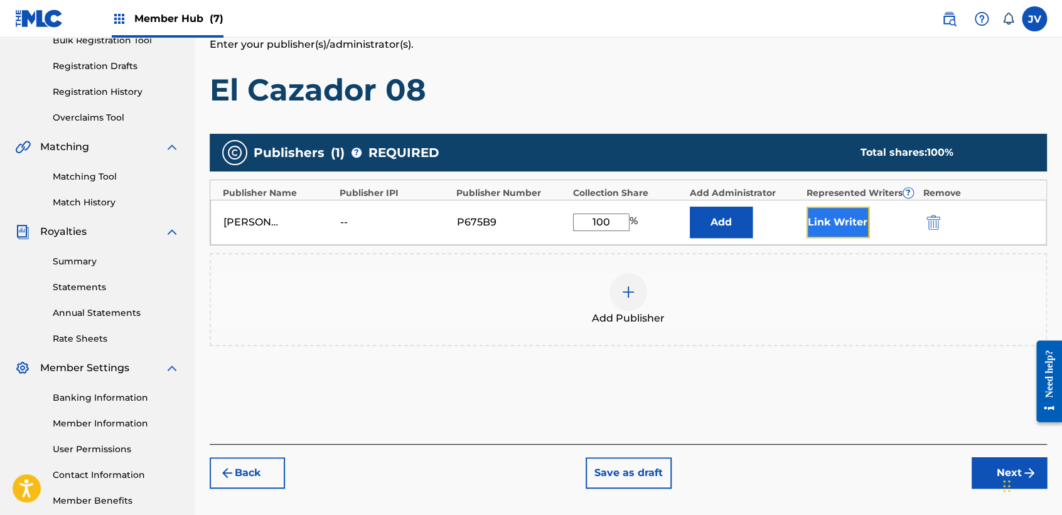
click at [867, 231] on button "Link Writer" at bounding box center [838, 222] width 63 height 31
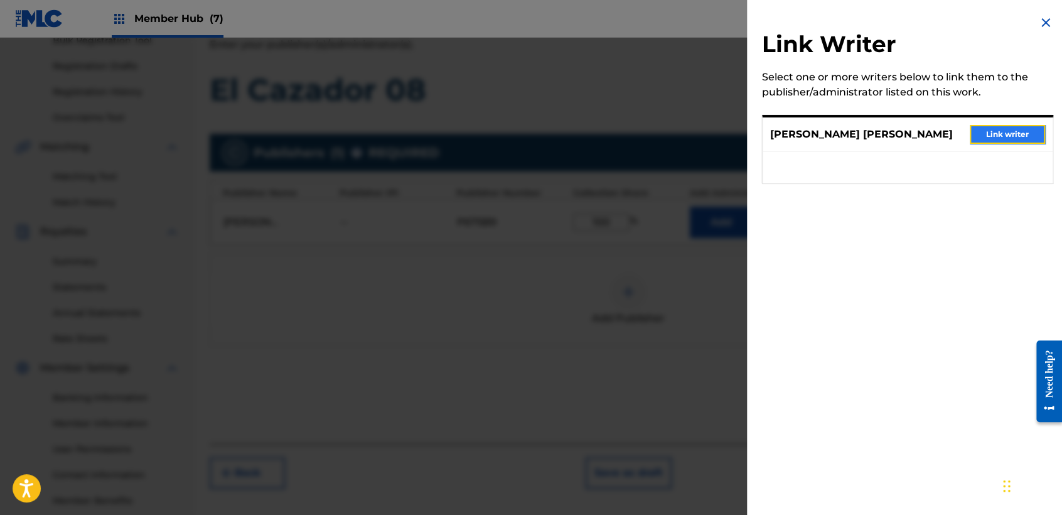
click at [986, 134] on button "Link writer" at bounding box center [1007, 134] width 75 height 19
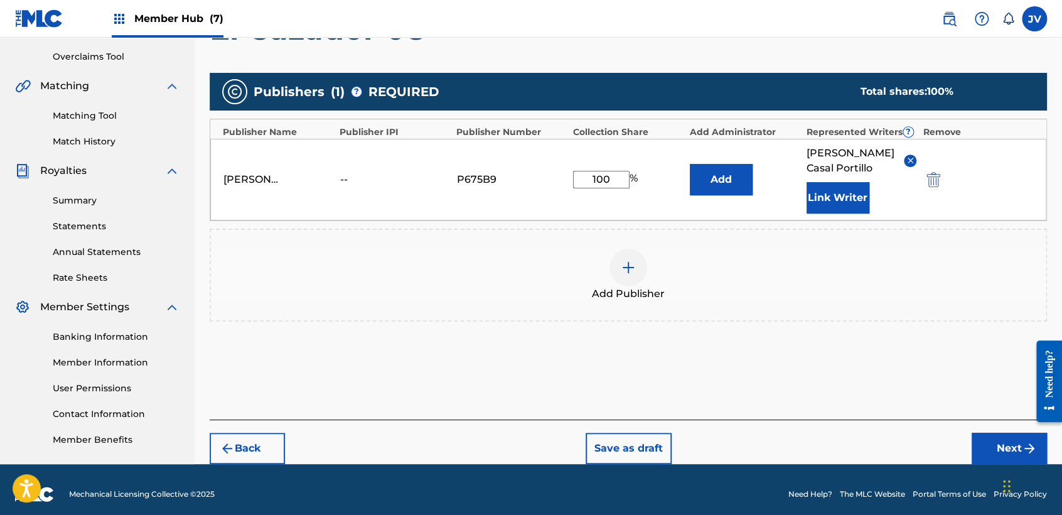
scroll to position [265, 0]
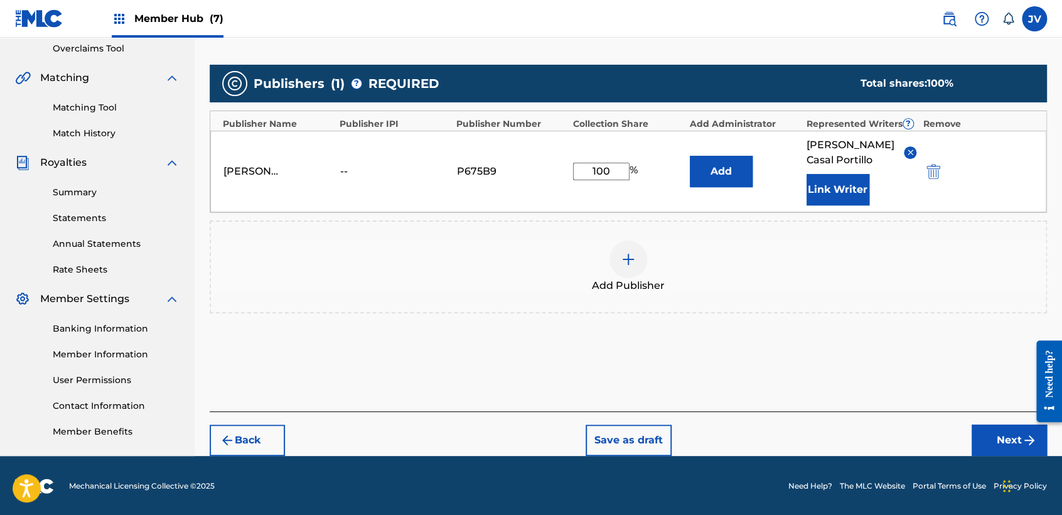
click at [994, 422] on div "Back Save as draft Next" at bounding box center [628, 433] width 837 height 45
click at [994, 434] on button "Next" at bounding box center [1009, 439] width 75 height 31
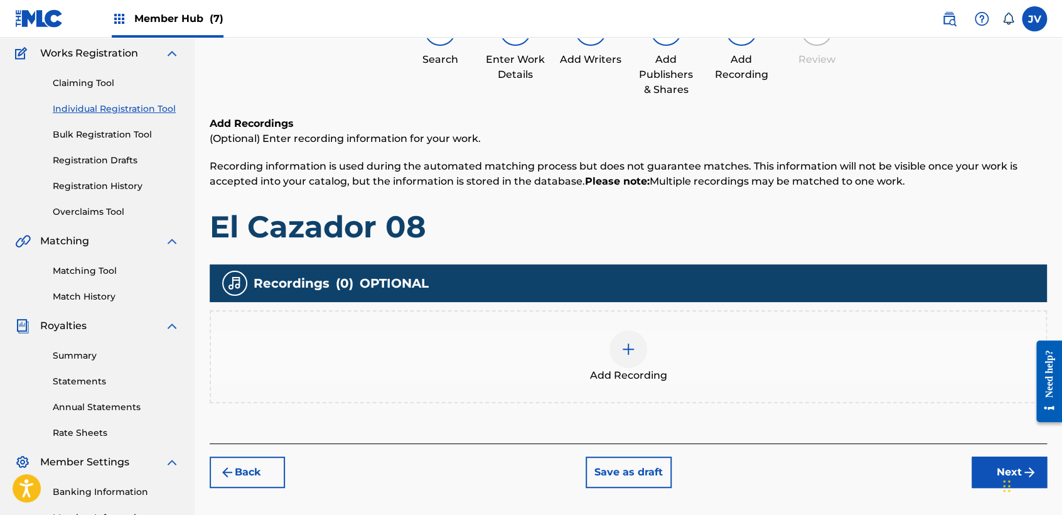
scroll to position [56, 0]
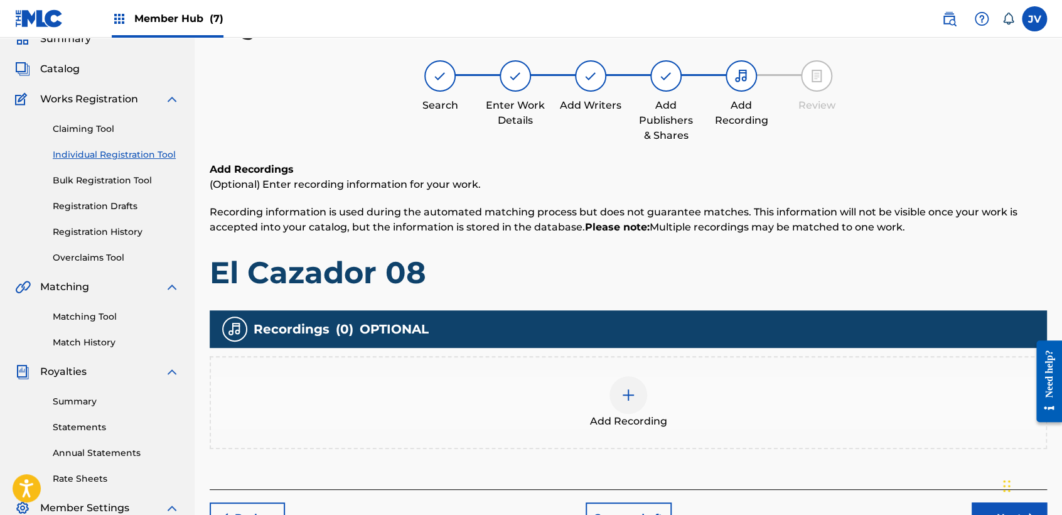
click at [610, 389] on div "Add Recording" at bounding box center [628, 402] width 835 height 53
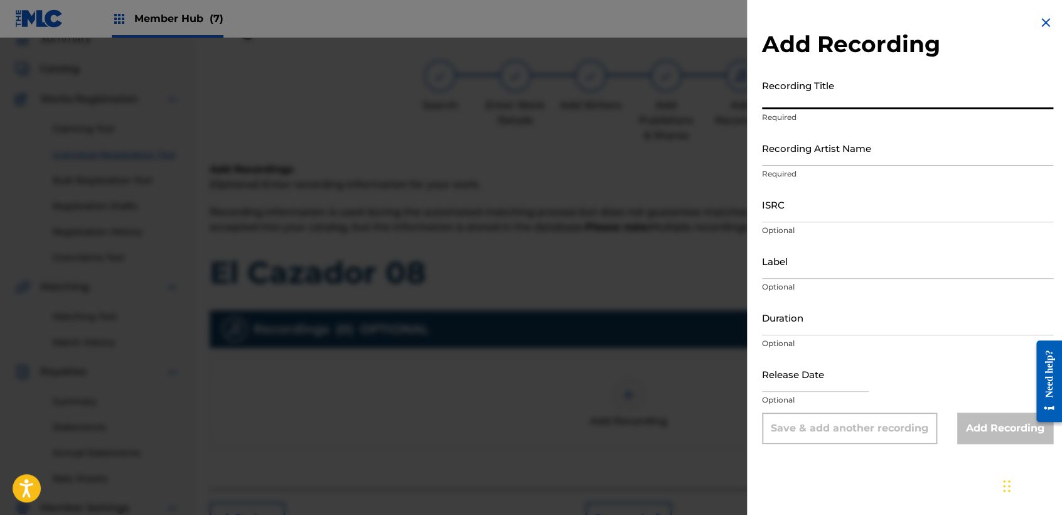
paste input "El Cazador 08"
type input "El Cazador 08"
drag, startPoint x: 807, startPoint y: 137, endPoint x: 812, endPoint y: 142, distance: 6.7
click at [811, 143] on input "Recording Artist Name" at bounding box center [907, 148] width 291 height 36
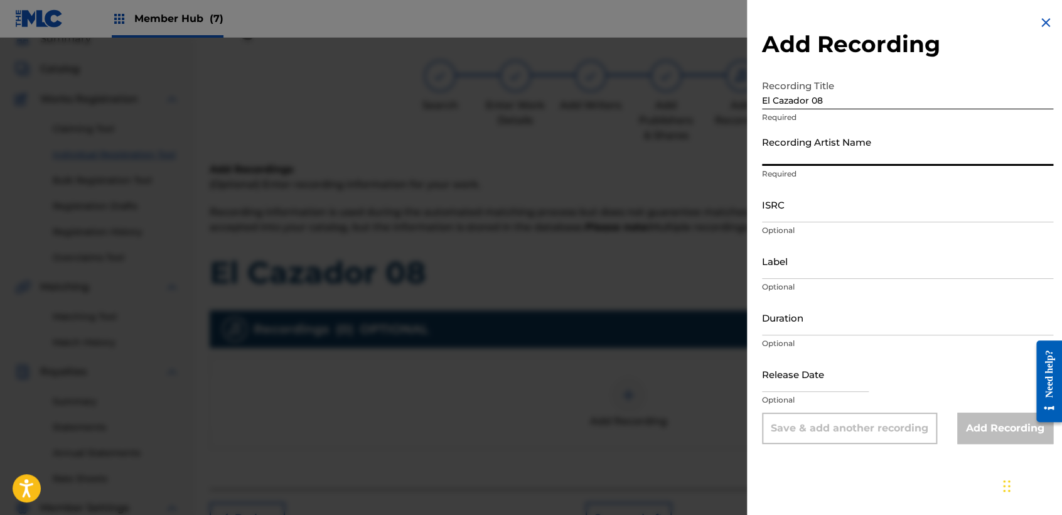
type input "Clase Personal"
type input "JB MUSIC"
type input "[DATE]"
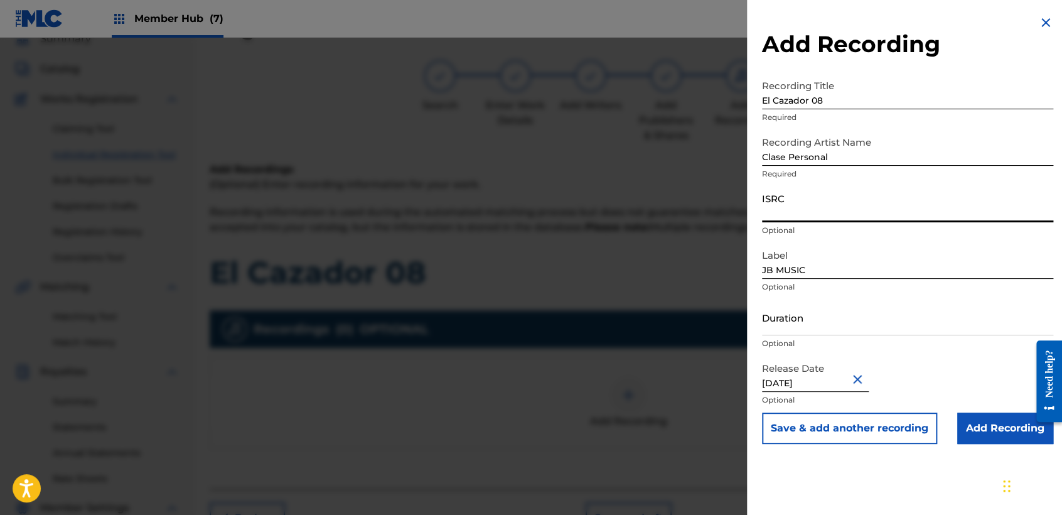
click at [823, 218] on input "ISRC" at bounding box center [907, 204] width 291 height 36
paste input "QZTRX2421591"
type input "QZTRX2421591"
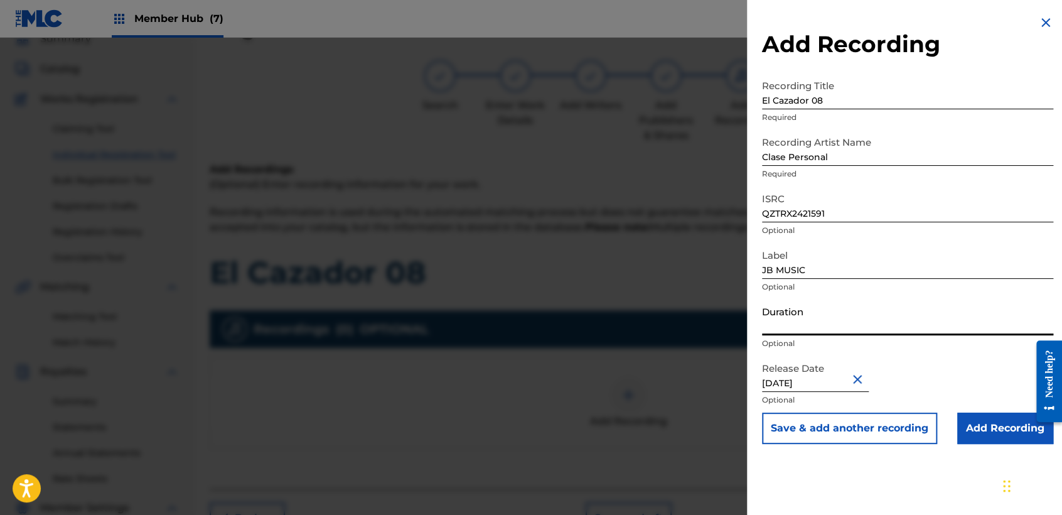
click at [841, 323] on input "Duration" at bounding box center [907, 317] width 291 height 36
type input "02:11"
drag, startPoint x: 829, startPoint y: 377, endPoint x: 758, endPoint y: 379, distance: 70.3
click at [770, 388] on input "[DATE]" at bounding box center [815, 374] width 107 height 36
select select "2023"
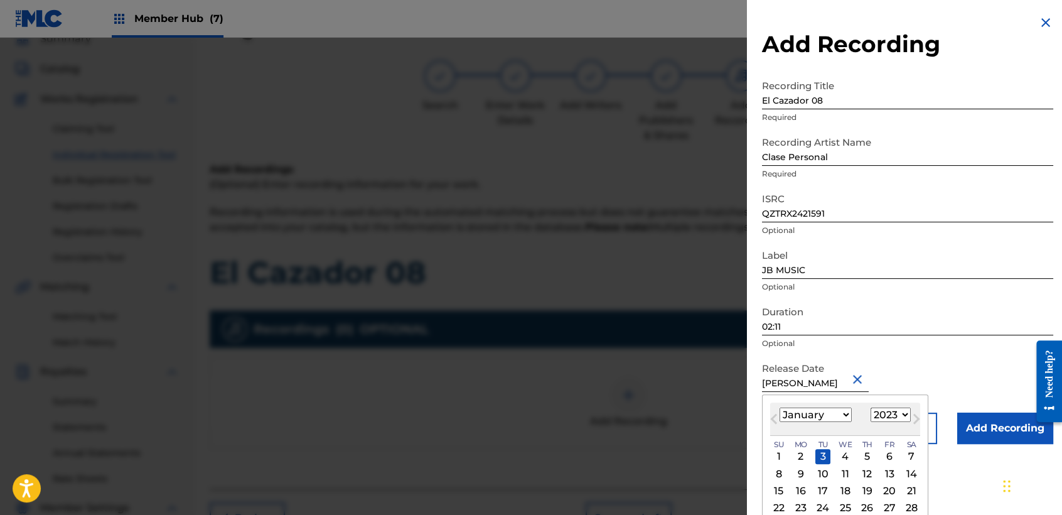
type input "J"
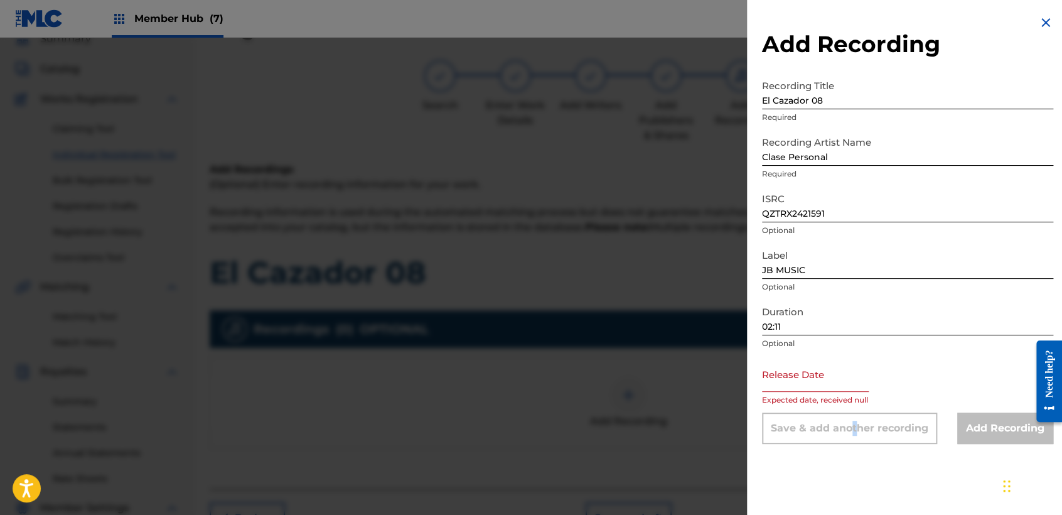
drag, startPoint x: 753, startPoint y: 373, endPoint x: 853, endPoint y: 490, distance: 153.6
click at [853, 490] on div "Add Recording Recording Title El Cazador 08 Required Recording Artist Name Clas…" at bounding box center [907, 257] width 321 height 515
drag, startPoint x: 853, startPoint y: 490, endPoint x: 816, endPoint y: 379, distance: 117.1
click at [816, 379] on input "text" at bounding box center [815, 374] width 107 height 36
select select "8"
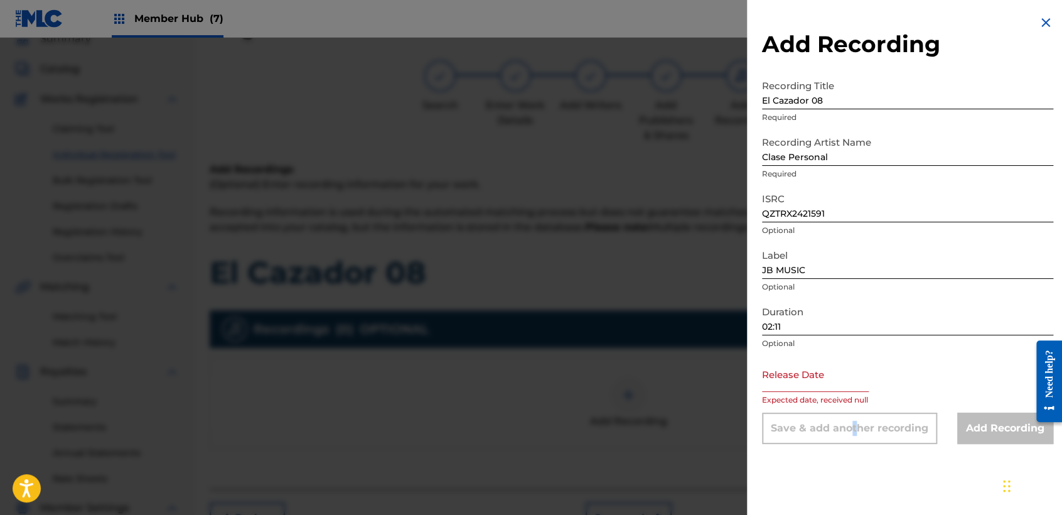
select select "2025"
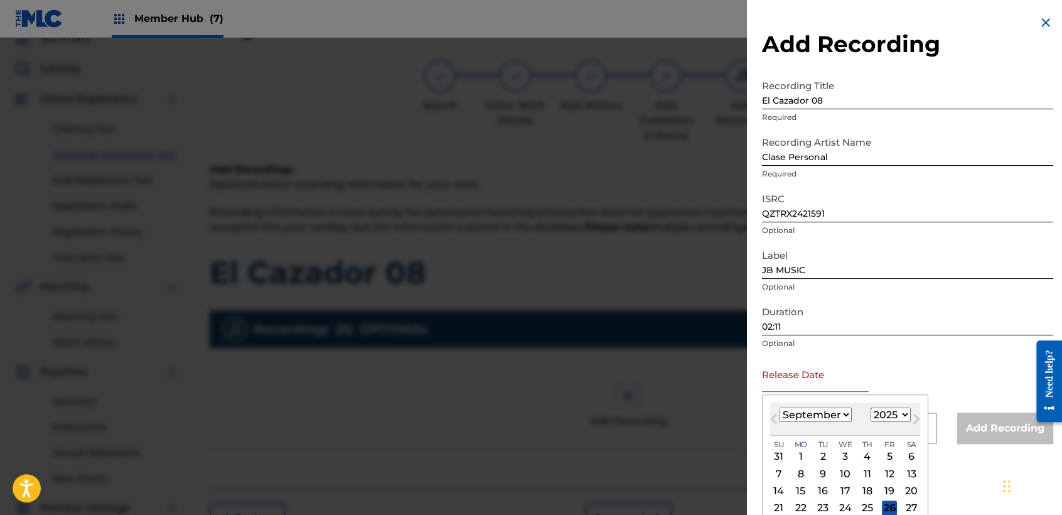
click at [836, 416] on select "January February March April May June July August September October November De…" at bounding box center [816, 414] width 72 height 14
select select "4"
click at [780, 407] on select "January February March April May June July August September October November De…" at bounding box center [816, 414] width 72 height 14
click at [886, 412] on select "1899 1900 1901 1902 1903 1904 1905 1906 1907 1908 1909 1910 1911 1912 1913 1914…" at bounding box center [891, 414] width 40 height 14
select select "2024"
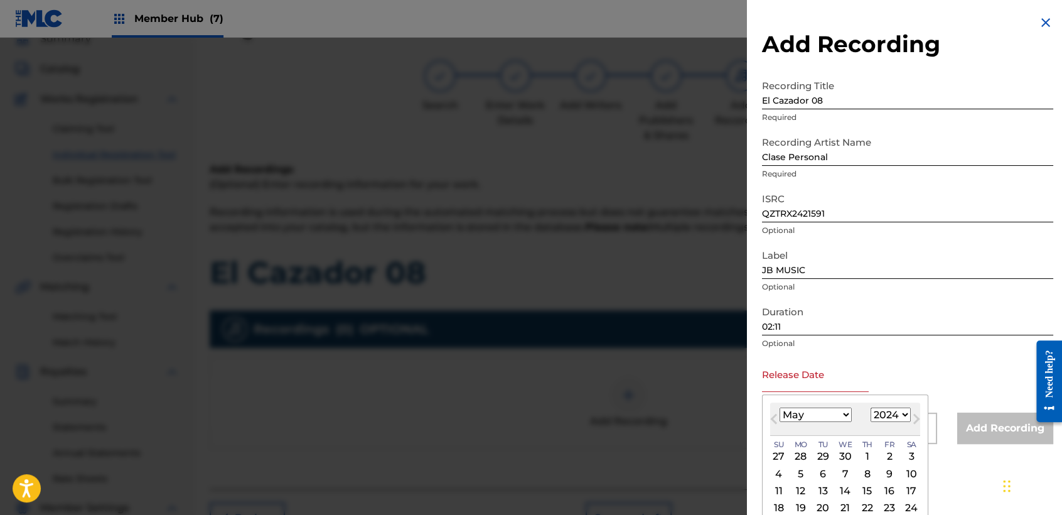
click at [871, 407] on select "1899 1900 1901 1902 1903 1904 1905 1906 1907 1908 1909 1910 1911 1912 1913 1914…" at bounding box center [891, 414] width 40 height 14
click at [887, 486] on div "17" at bounding box center [889, 490] width 15 height 15
type input "[DATE]"
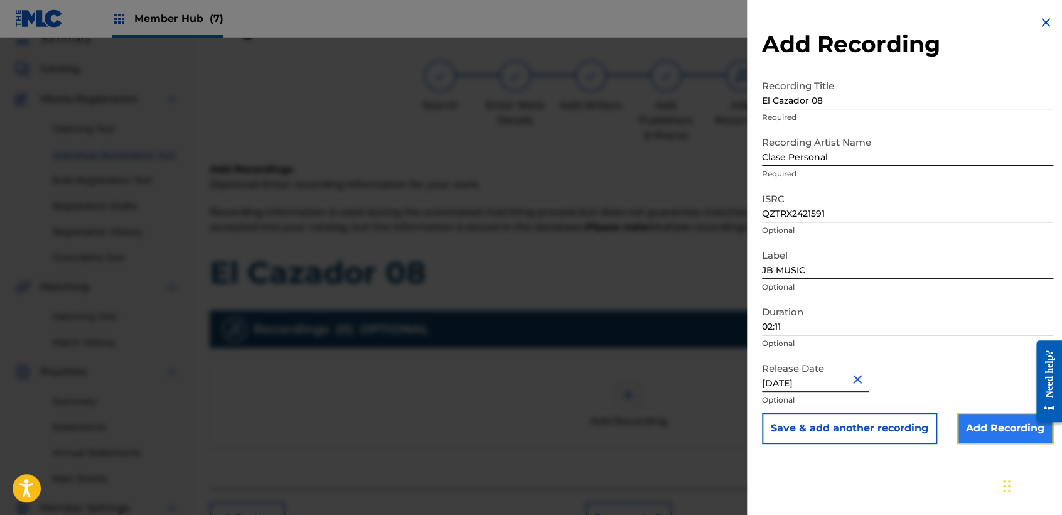
click at [957, 429] on input "Add Recording" at bounding box center [1005, 427] width 96 height 31
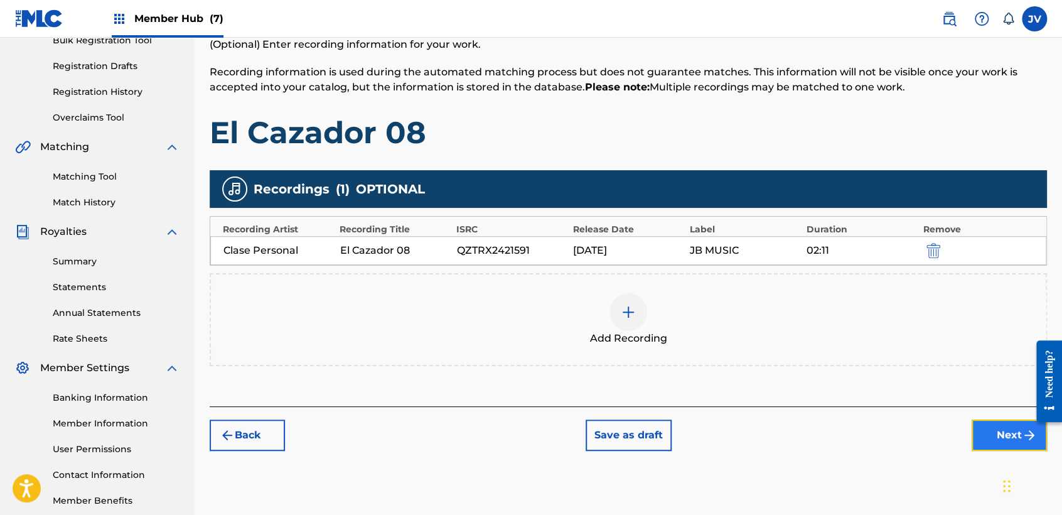
click at [980, 425] on button "Next" at bounding box center [1009, 434] width 75 height 31
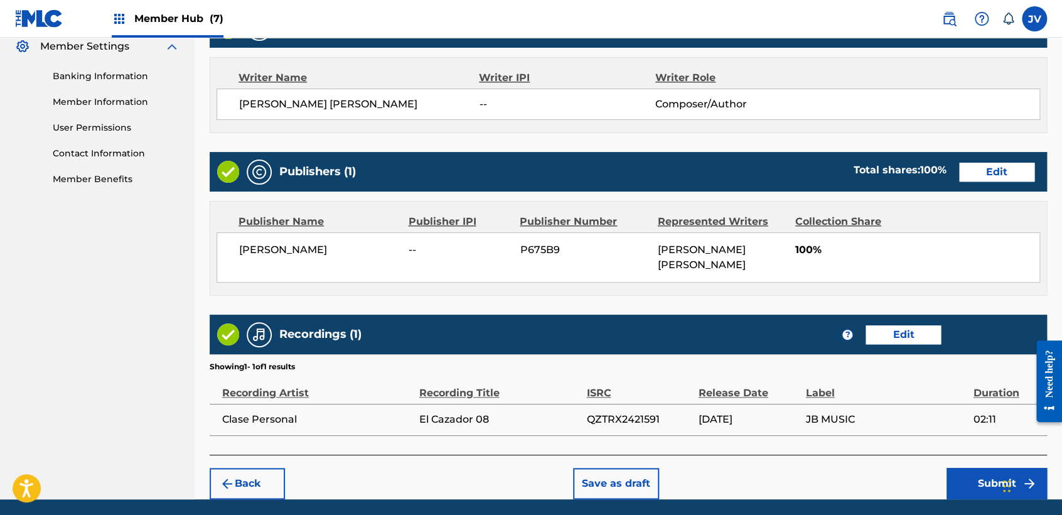
scroll to position [561, 0]
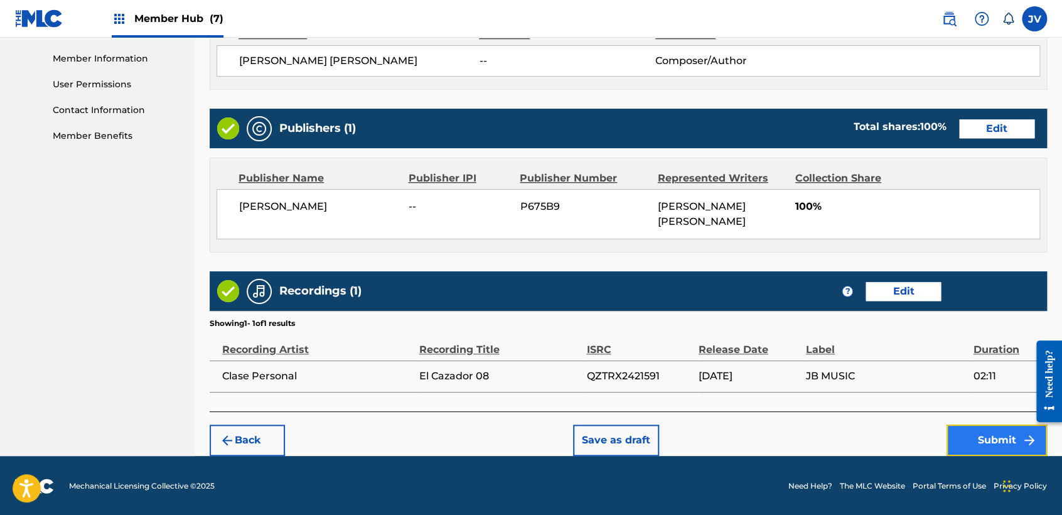
click at [972, 429] on button "Submit" at bounding box center [997, 439] width 100 height 31
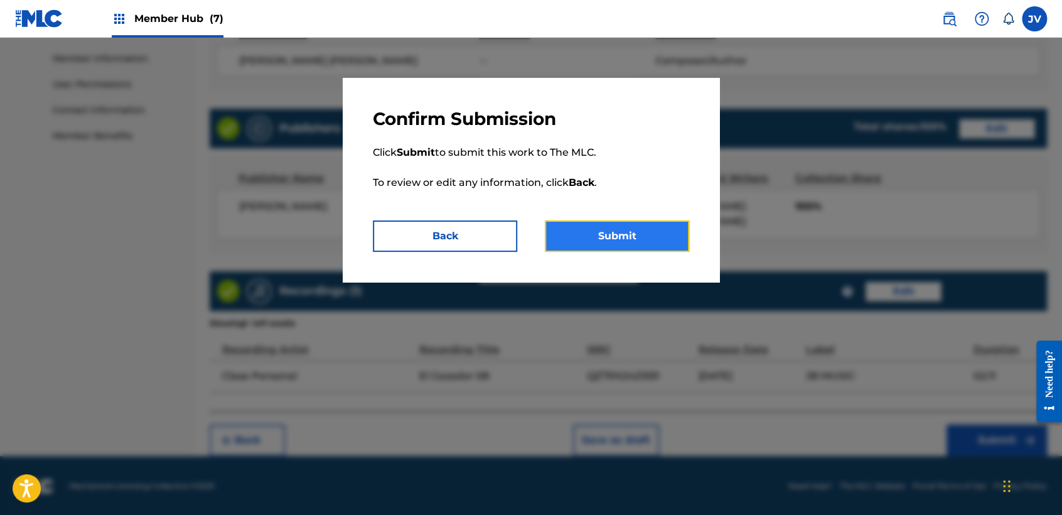
click at [642, 244] on button "Submit" at bounding box center [617, 235] width 144 height 31
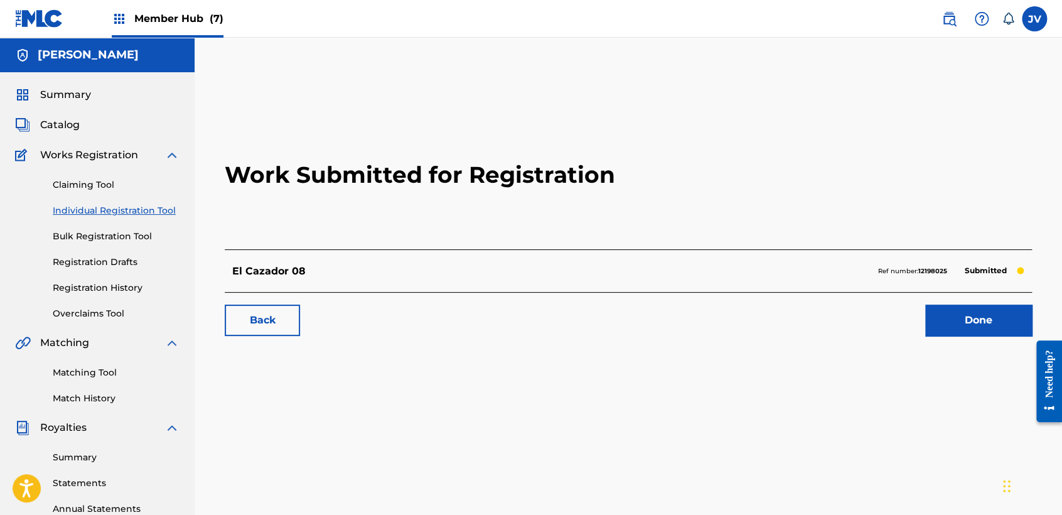
click at [126, 208] on link "Individual Registration Tool" at bounding box center [116, 210] width 127 height 13
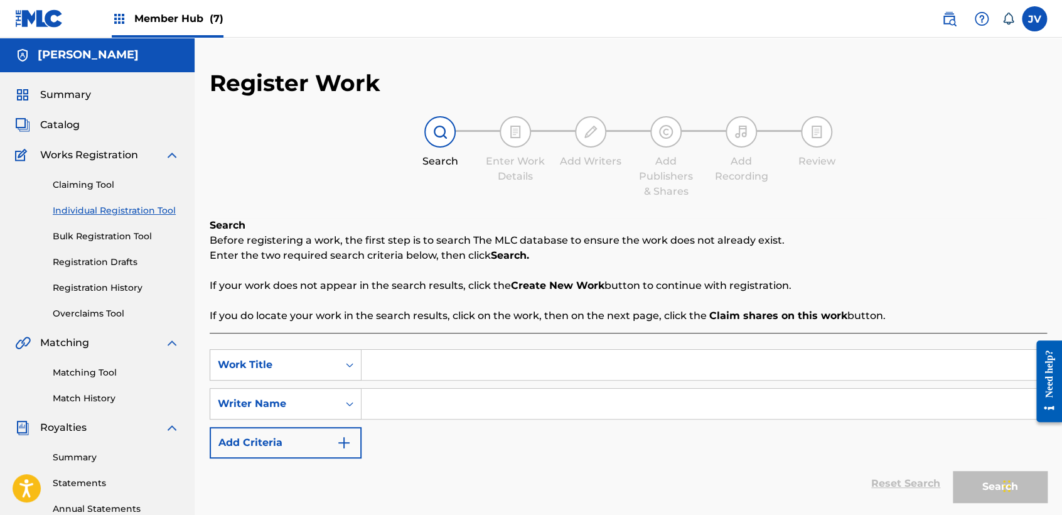
scroll to position [70, 0]
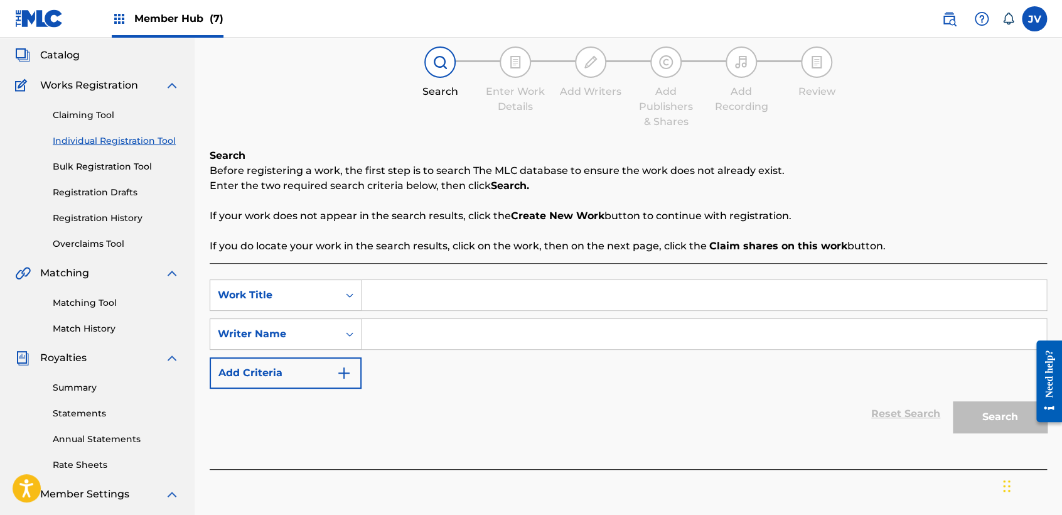
click at [463, 300] on input "Search Form" at bounding box center [704, 295] width 685 height 30
paste input "El Primo"
type input "El Primo"
paste input "El Primo"
type input "El Primo"
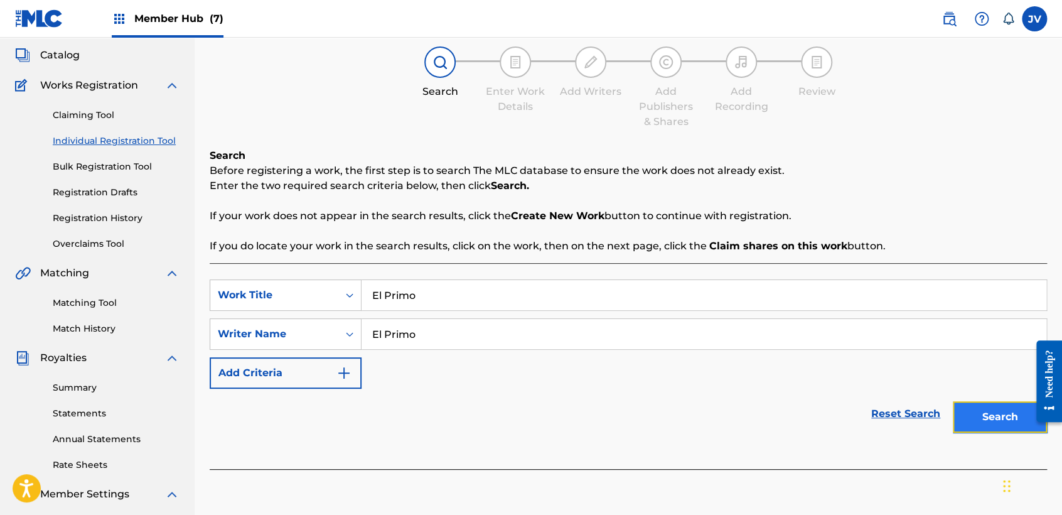
click at [969, 409] on button "Search" at bounding box center [1000, 416] width 94 height 31
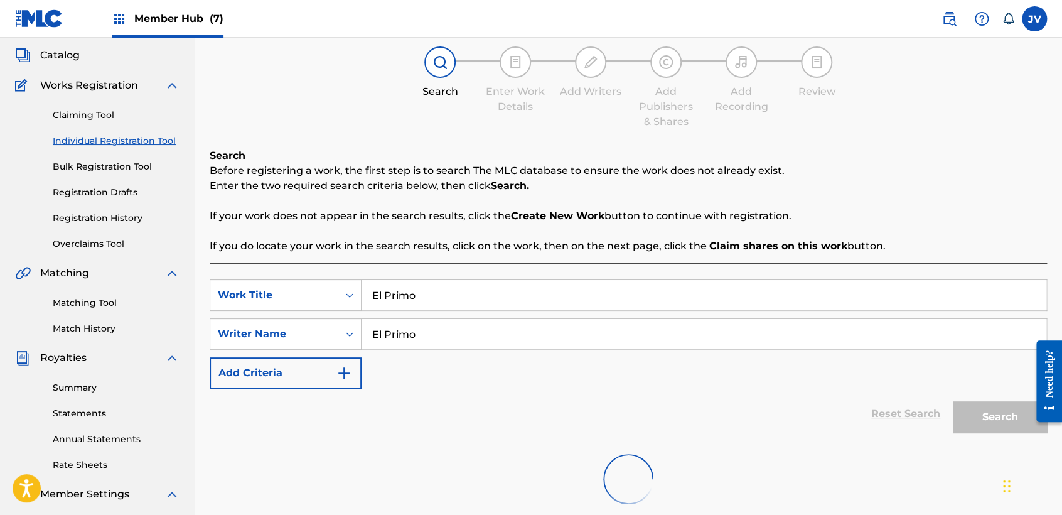
scroll to position [263, 0]
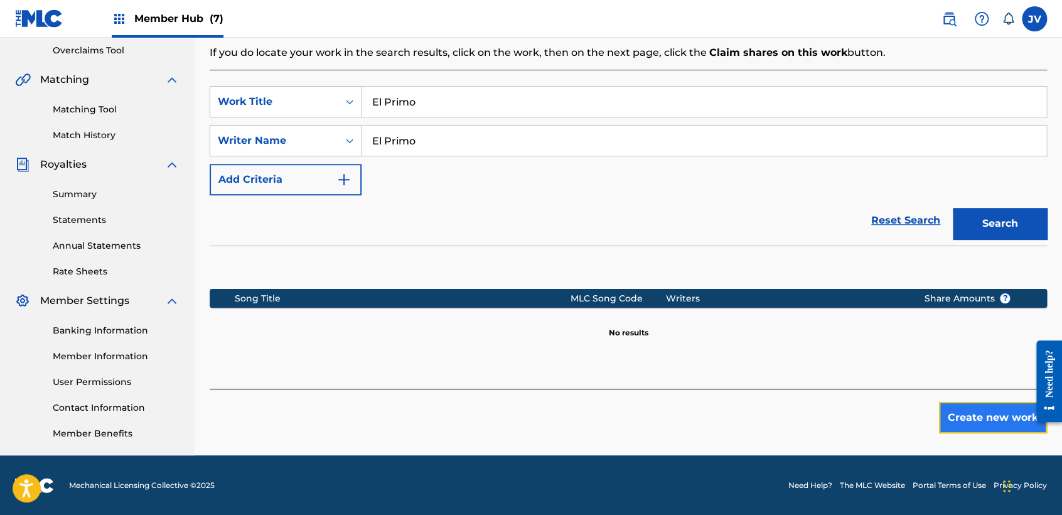
click at [982, 427] on button "Create new work" at bounding box center [993, 417] width 108 height 31
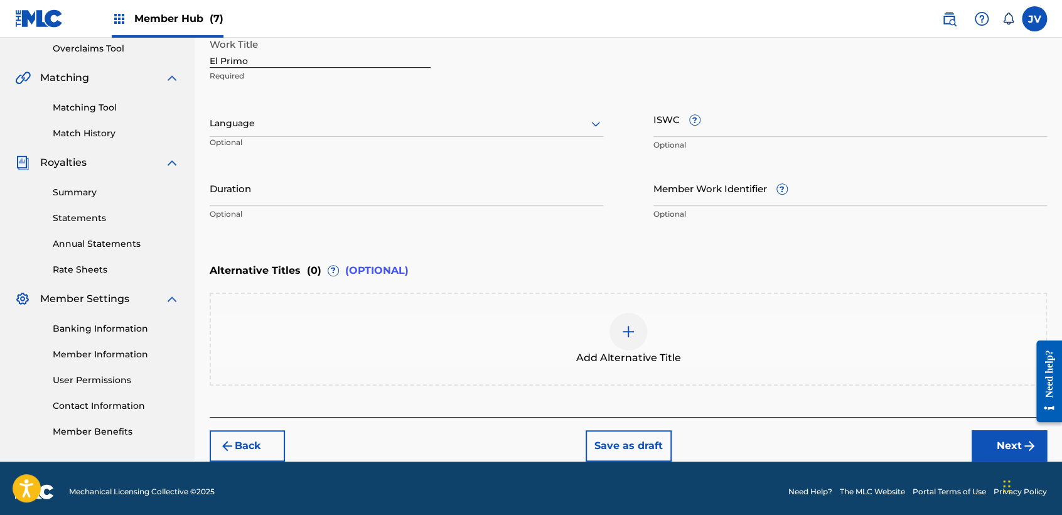
scroll to position [271, 0]
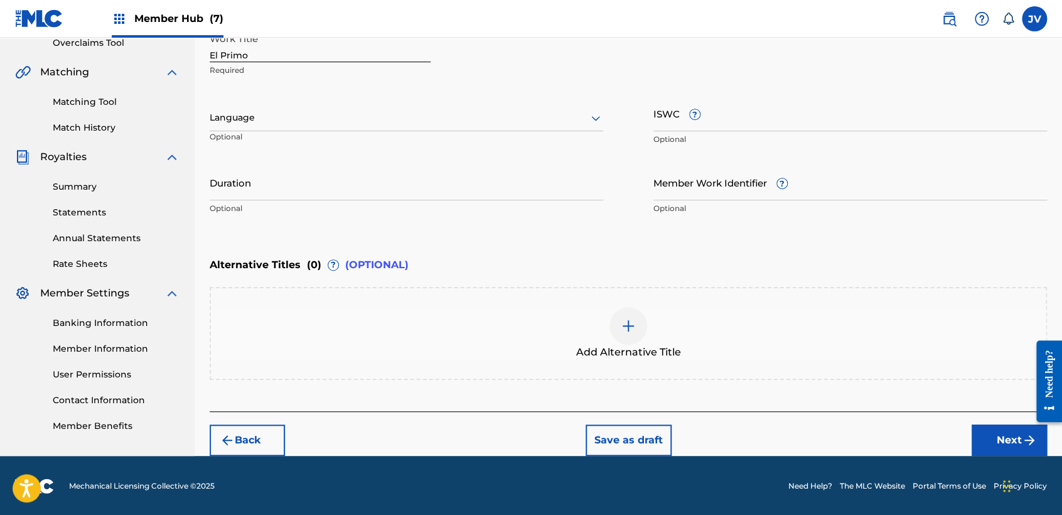
click at [376, 121] on div at bounding box center [407, 118] width 394 height 16
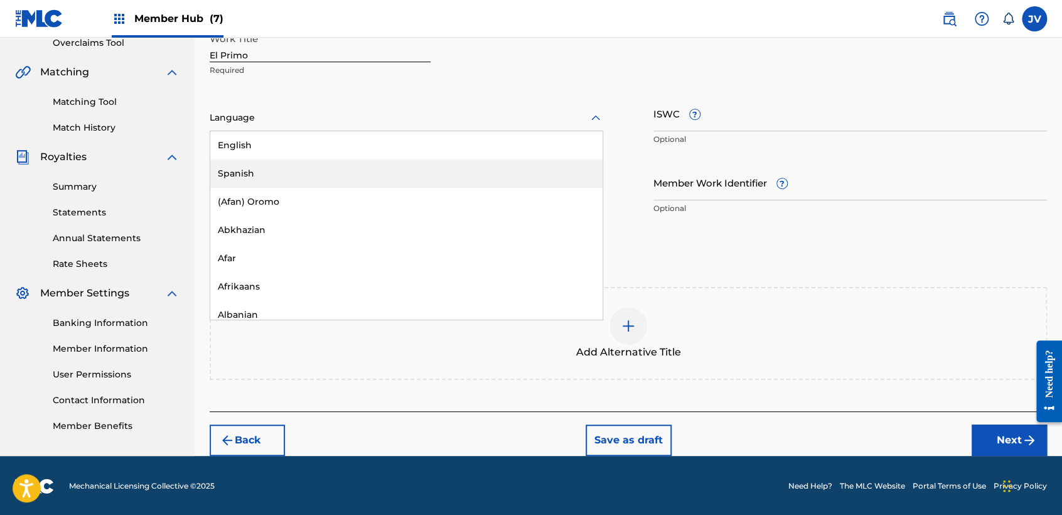
click at [331, 171] on div "Spanish" at bounding box center [406, 173] width 392 height 28
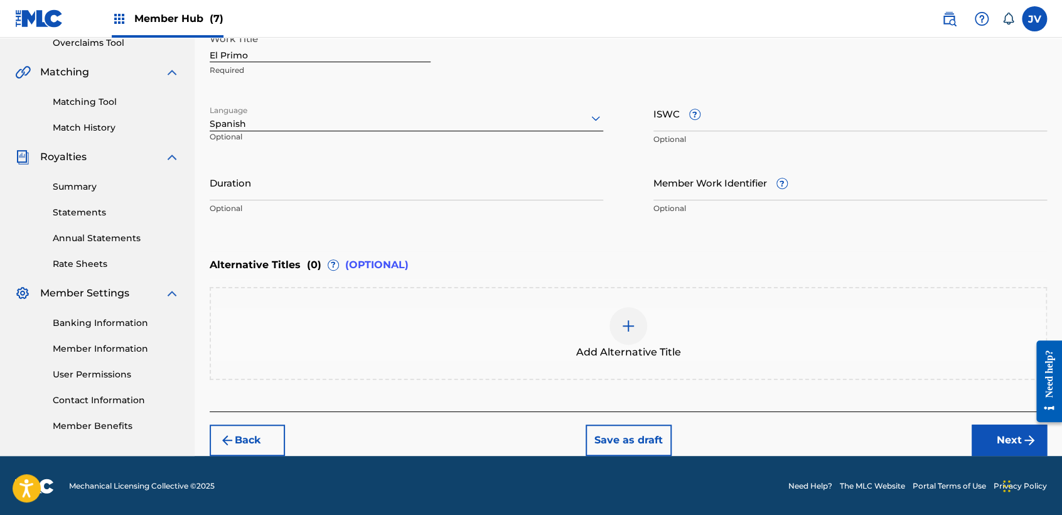
click at [331, 171] on input "Duration" at bounding box center [407, 182] width 394 height 36
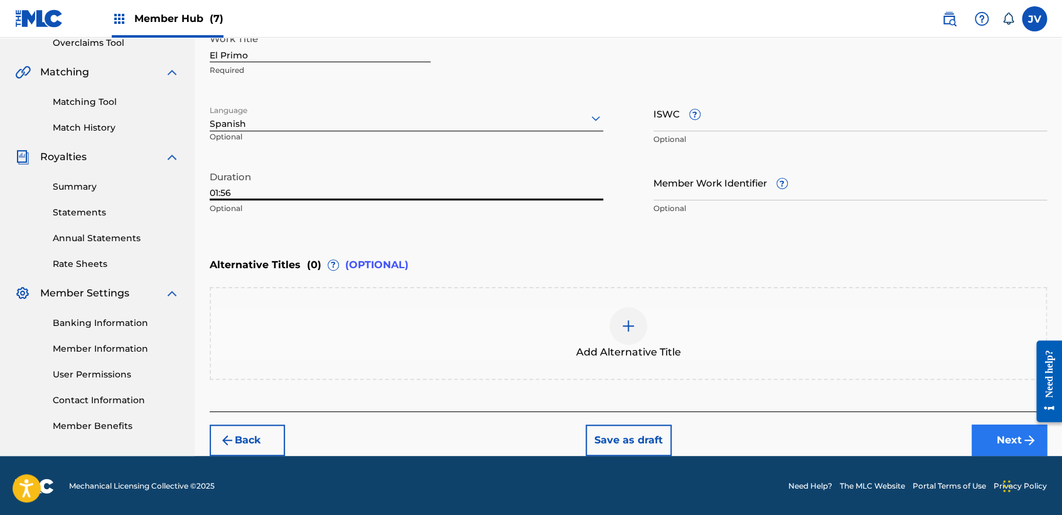
type input "01:56"
click at [979, 436] on button "Next" at bounding box center [1009, 439] width 75 height 31
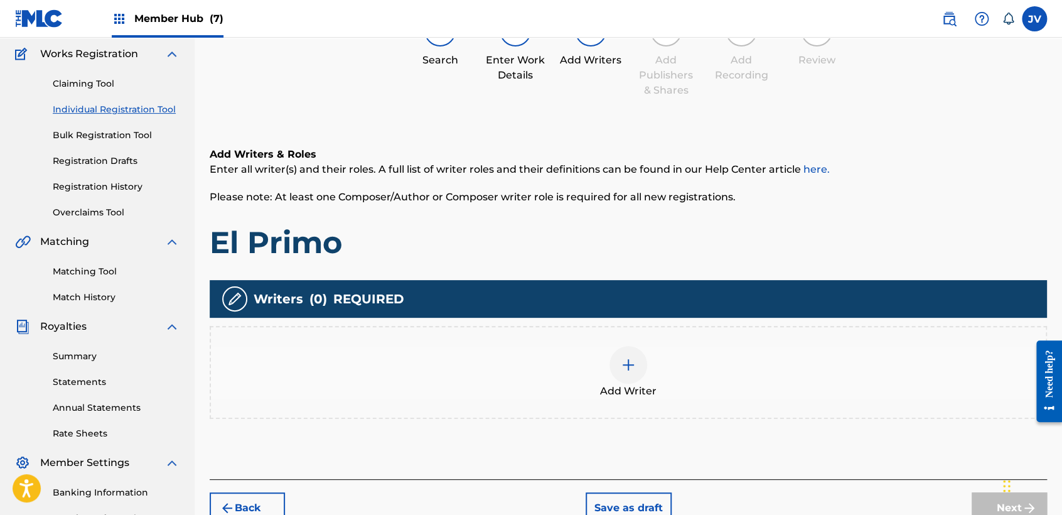
scroll to position [126, 0]
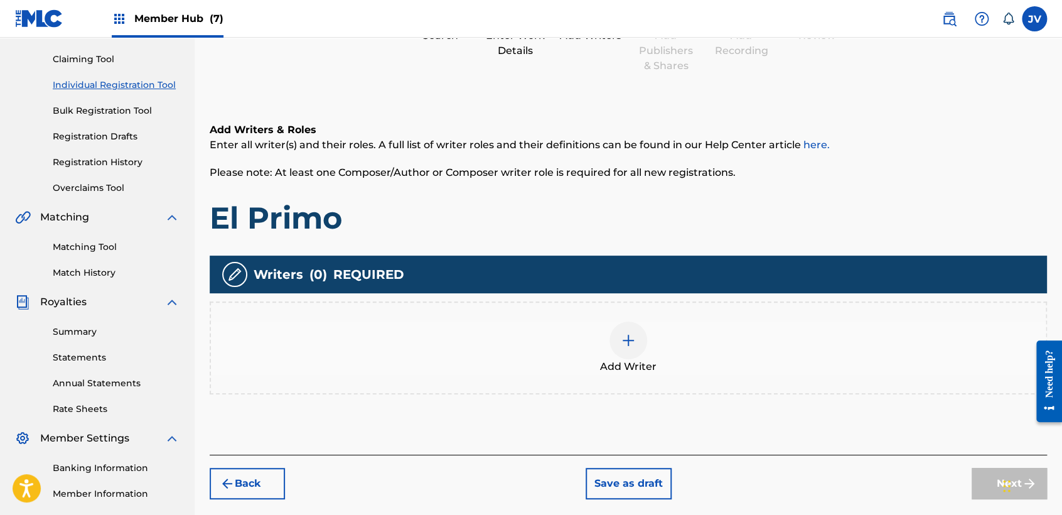
click at [620, 321] on div "Add Writer" at bounding box center [628, 347] width 835 height 53
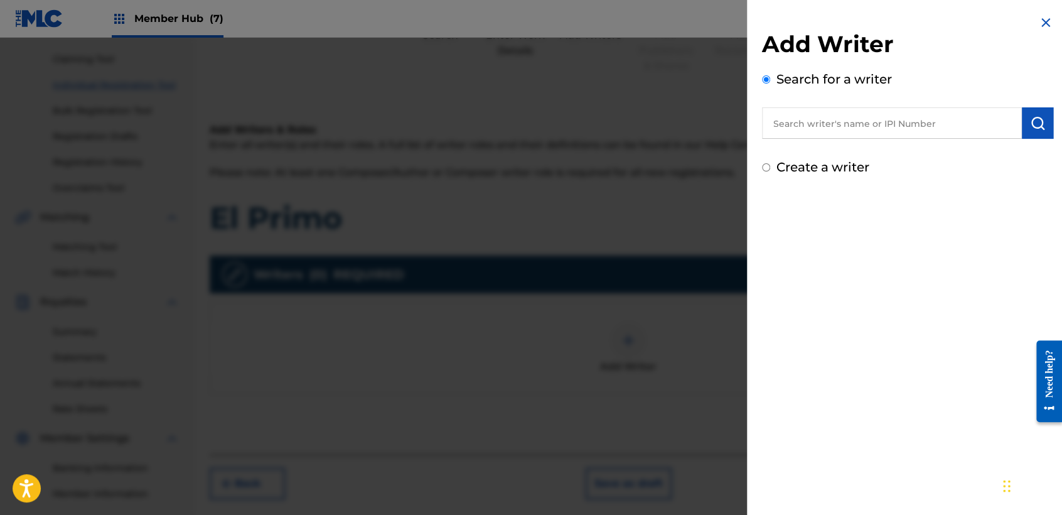
click at [762, 169] on input "Create a writer" at bounding box center [766, 167] width 8 height 8
radio input "false"
radio input "true"
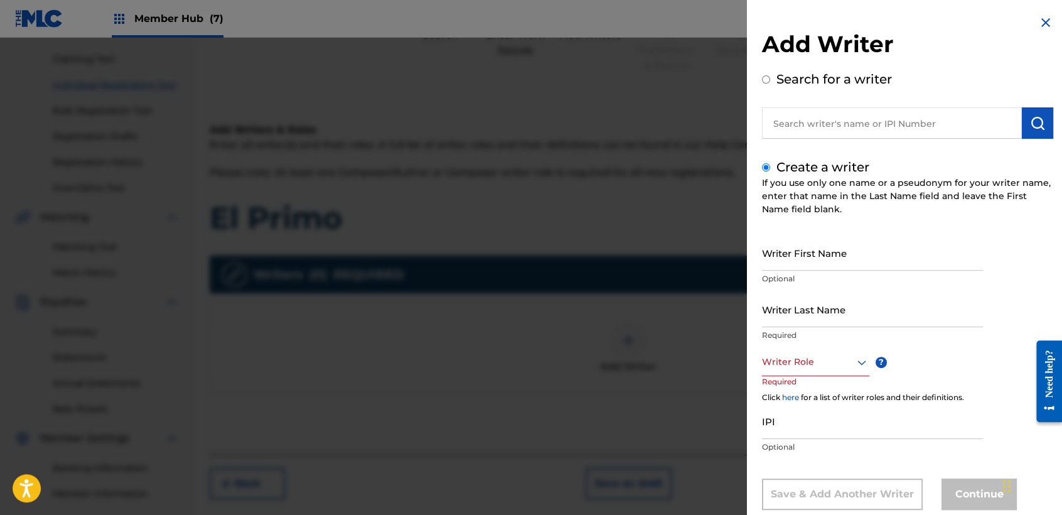
click at [788, 232] on div "Create a writer If you use only one name or a pseudonym for your writer name, e…" at bounding box center [907, 334] width 291 height 352
click at [800, 252] on input "Writer First Name" at bounding box center [872, 253] width 221 height 36
drag, startPoint x: 798, startPoint y: 253, endPoint x: 789, endPoint y: 254, distance: 9.5
click at [789, 254] on input "Writer First Name" at bounding box center [872, 253] width 221 height 36
type input "[PERSON_NAME]"
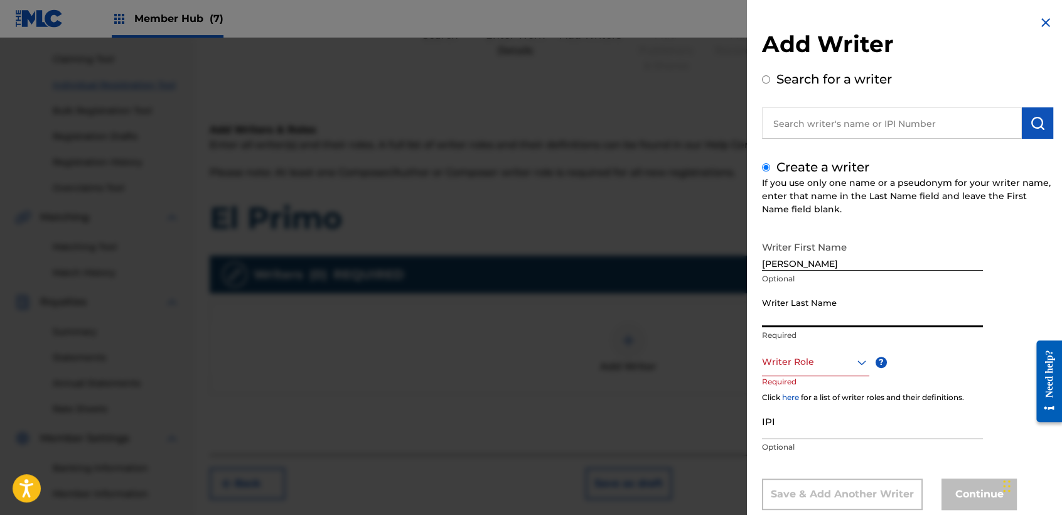
click at [822, 316] on input "Writer Last Name" at bounding box center [872, 309] width 221 height 36
type input "Casal Portillo"
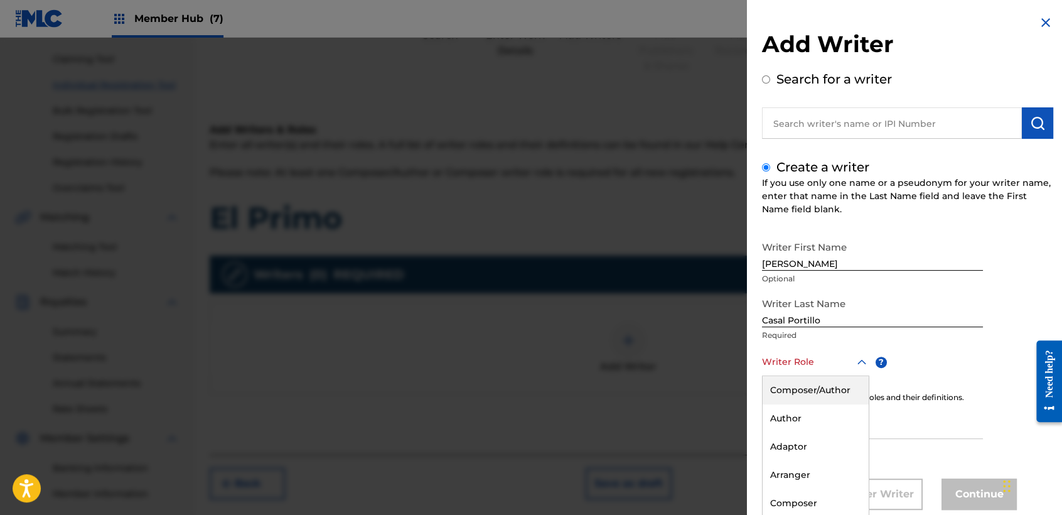
click at [844, 354] on div "8 results available. Use Up and Down to choose options, press Enter to select t…" at bounding box center [815, 362] width 107 height 28
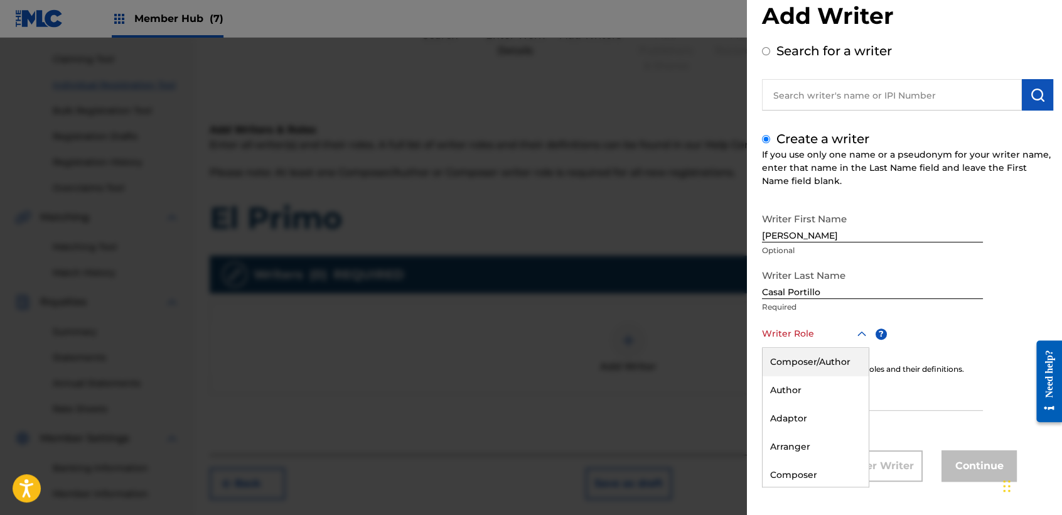
click at [844, 354] on div "Composer/Author" at bounding box center [816, 362] width 106 height 28
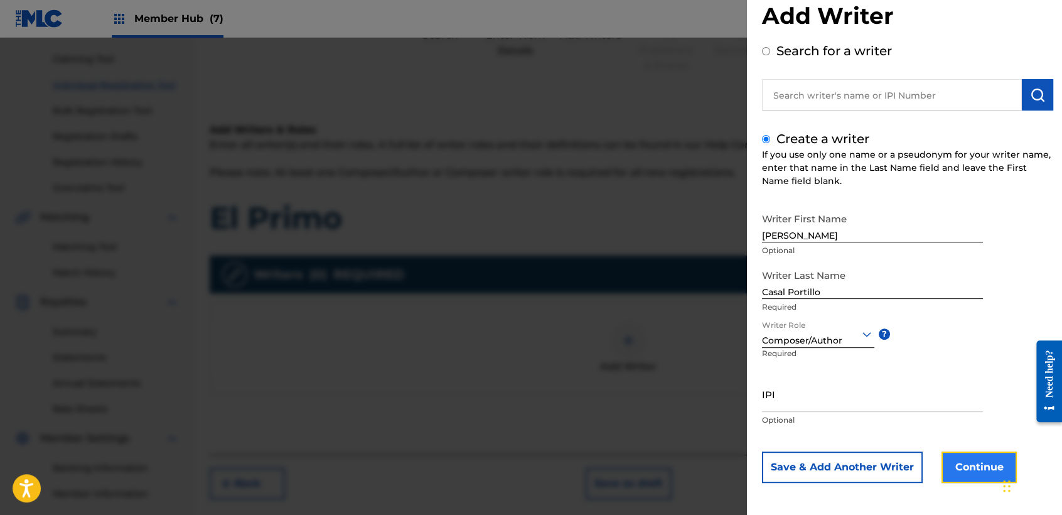
click at [965, 454] on button "Continue" at bounding box center [979, 466] width 75 height 31
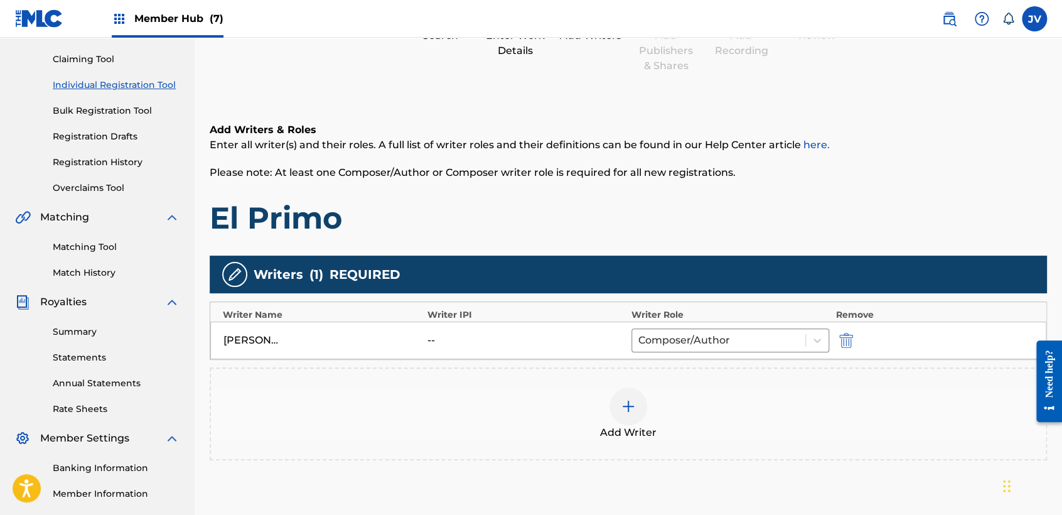
scroll to position [263, 0]
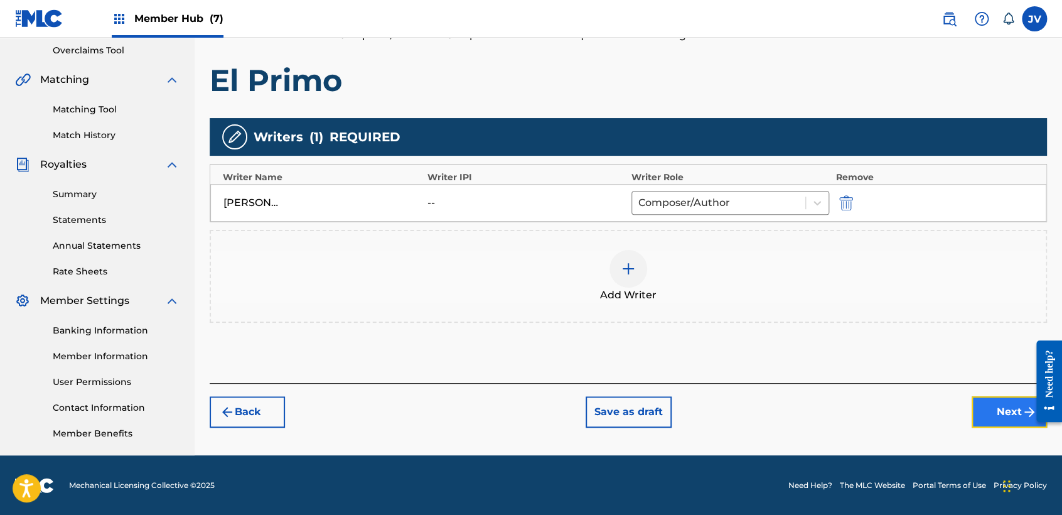
click at [999, 409] on button "Next" at bounding box center [1009, 411] width 75 height 31
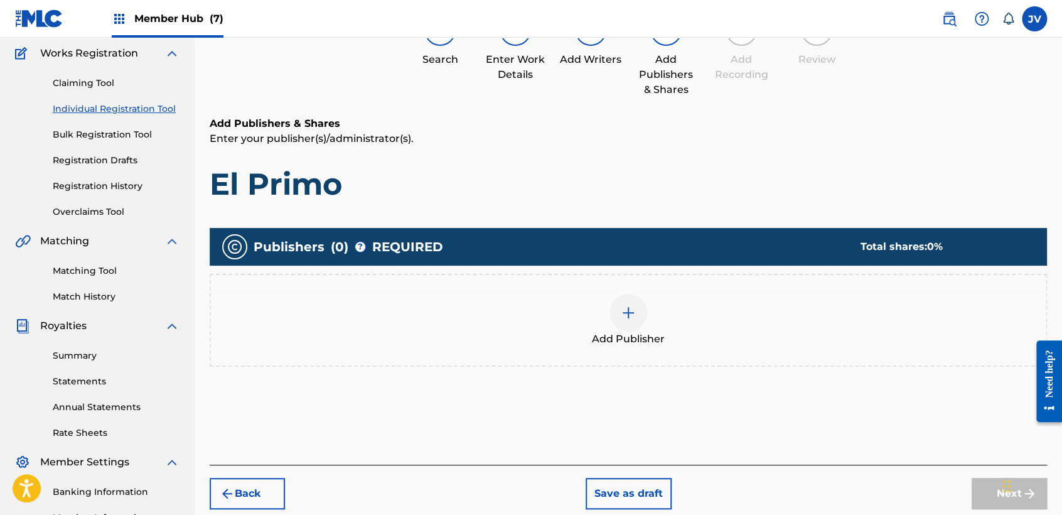
scroll to position [56, 0]
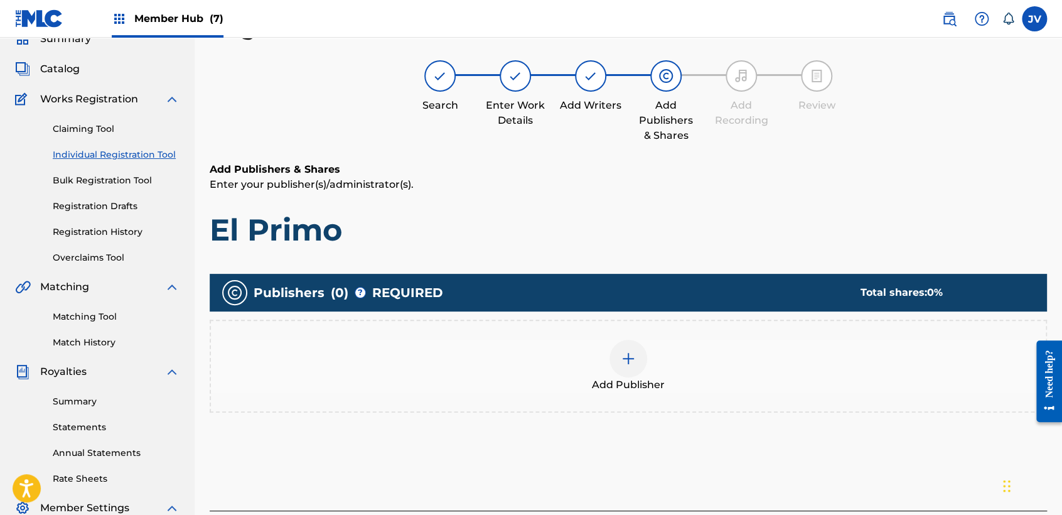
click at [619, 358] on div at bounding box center [628, 359] width 38 height 38
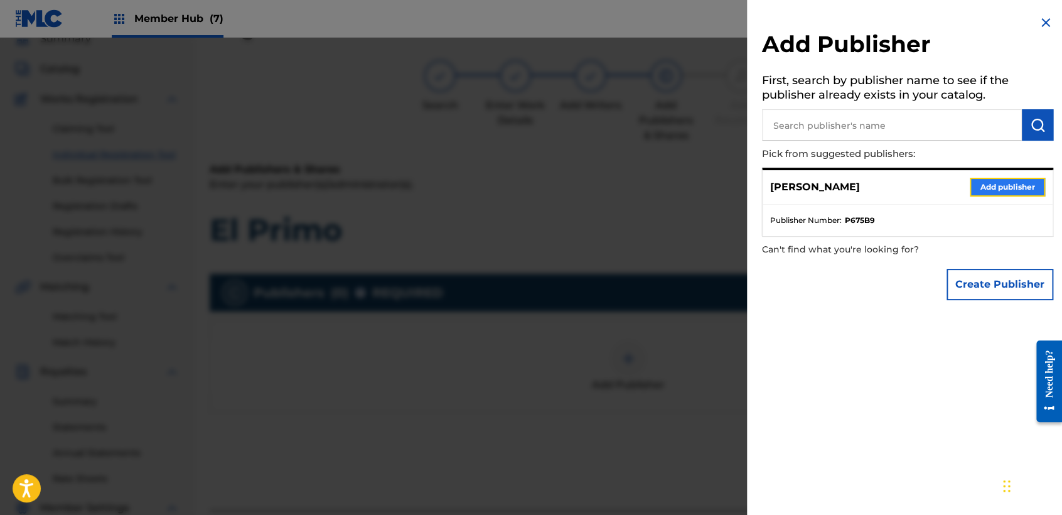
click at [1026, 182] on button "Add publisher" at bounding box center [1007, 187] width 75 height 19
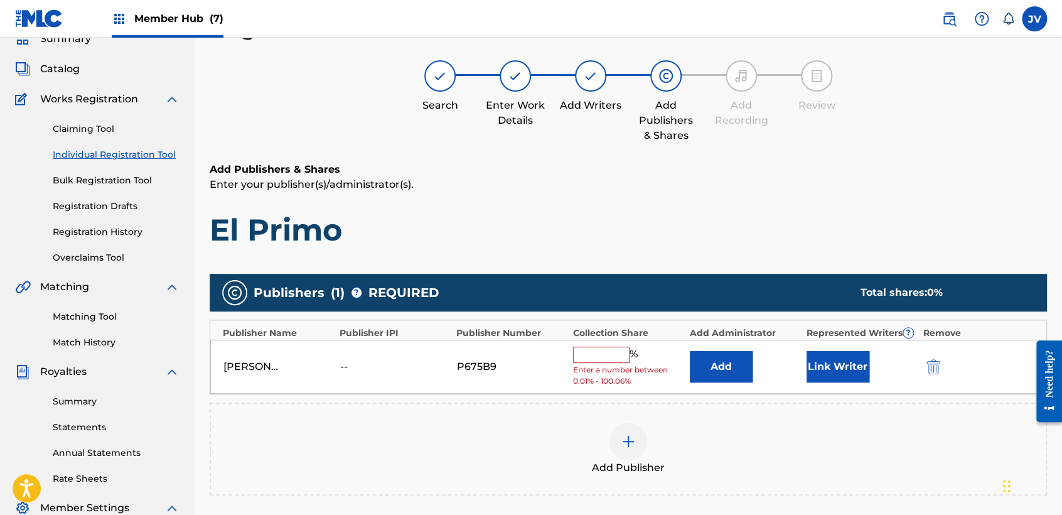
click at [618, 358] on input "text" at bounding box center [601, 354] width 56 height 16
type input "100"
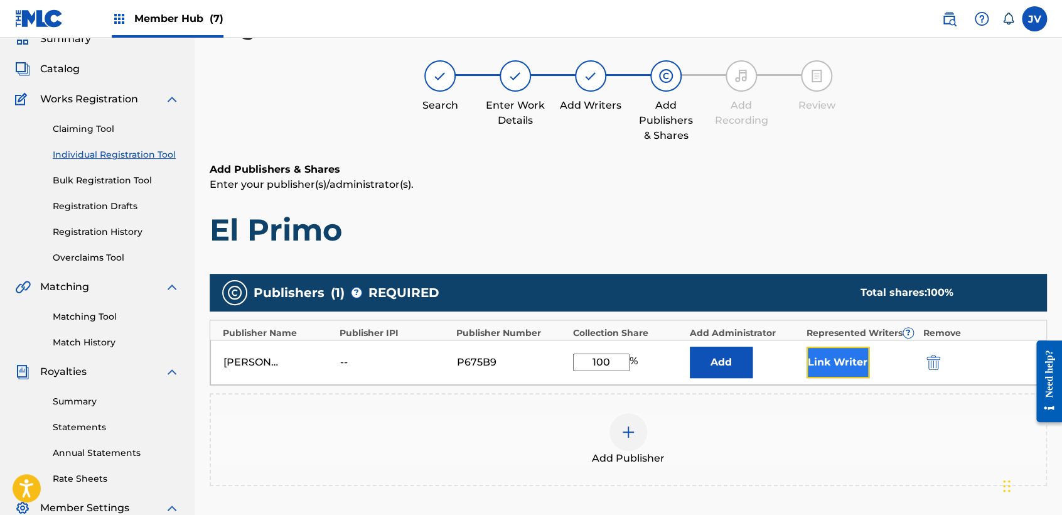
click at [825, 355] on button "Link Writer" at bounding box center [838, 361] width 63 height 31
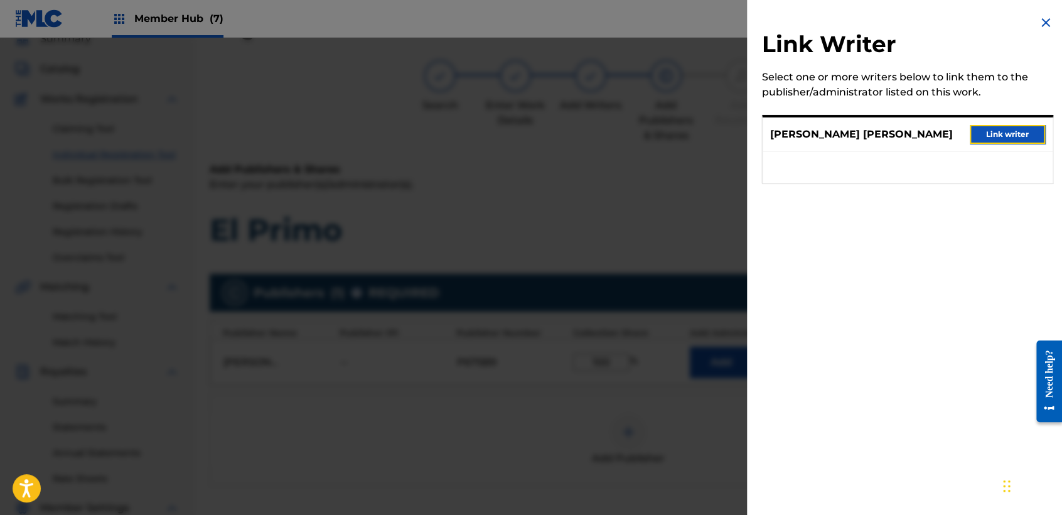
drag, startPoint x: 1029, startPoint y: 133, endPoint x: 1007, endPoint y: 192, distance: 62.7
click at [1029, 134] on button "Link writer" at bounding box center [1007, 134] width 75 height 19
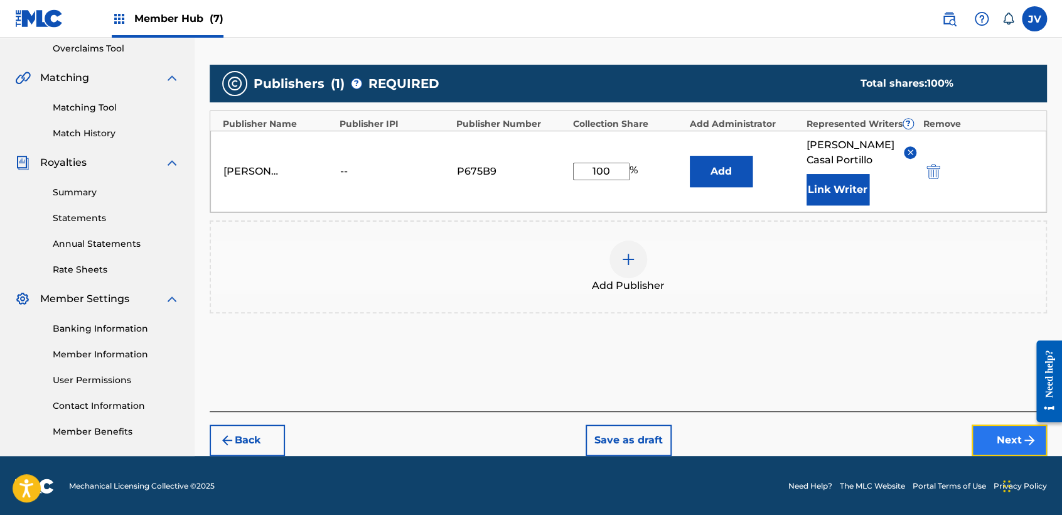
click at [1007, 447] on button "Next" at bounding box center [1009, 439] width 75 height 31
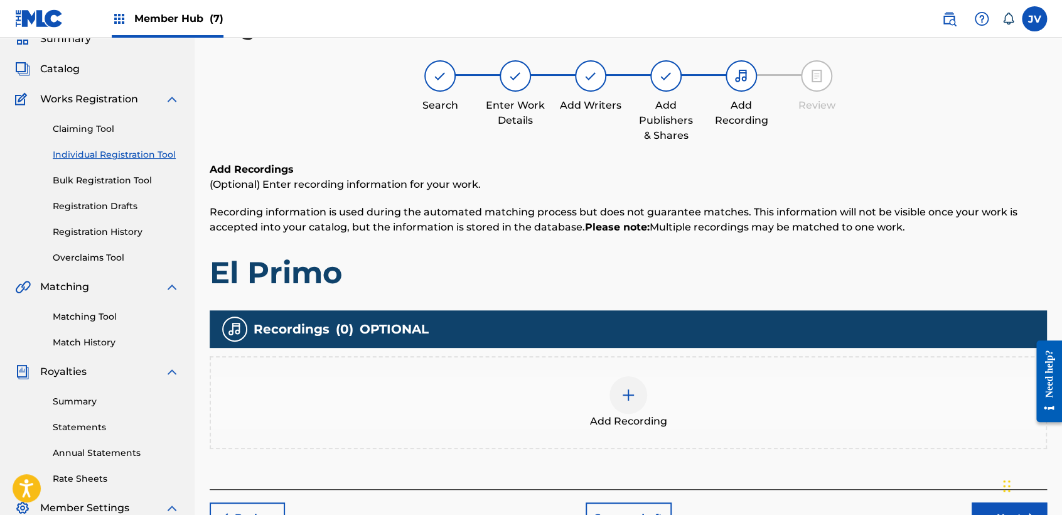
click at [621, 409] on div at bounding box center [628, 395] width 38 height 38
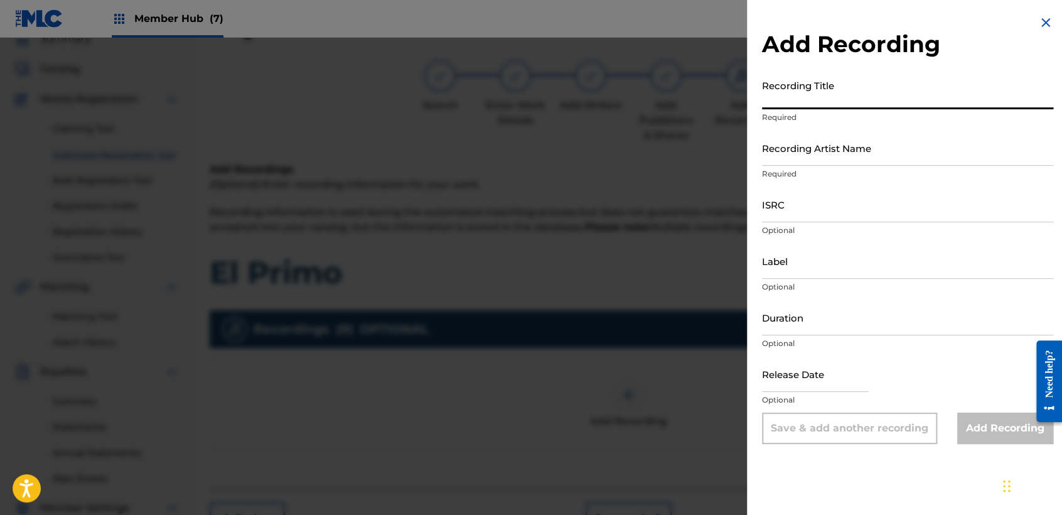
paste input "El Primo"
type input "El Primo"
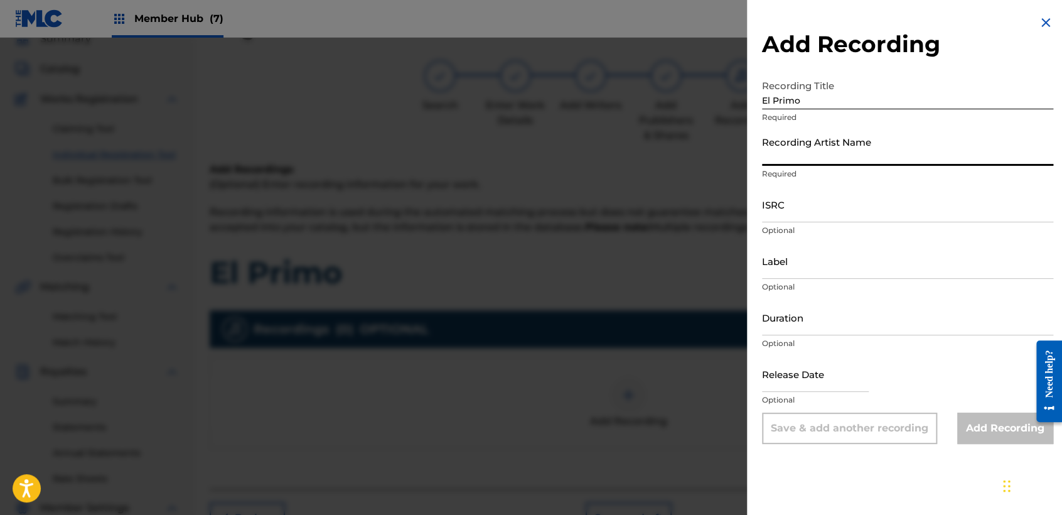
drag, startPoint x: 829, startPoint y: 136, endPoint x: 834, endPoint y: 143, distance: 9.1
click at [829, 139] on input "Recording Artist Name" at bounding box center [907, 148] width 291 height 36
type input "Clase Personal"
type input "JB MUSIC"
type input "[DATE]"
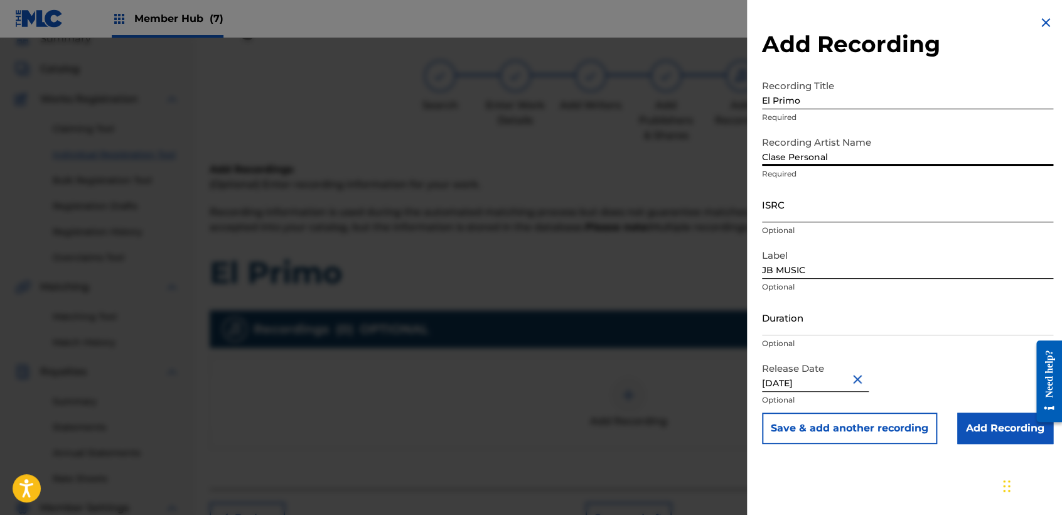
drag, startPoint x: 834, startPoint y: 158, endPoint x: 839, endPoint y: 195, distance: 37.4
click at [835, 205] on input "ISRC" at bounding box center [907, 204] width 291 height 36
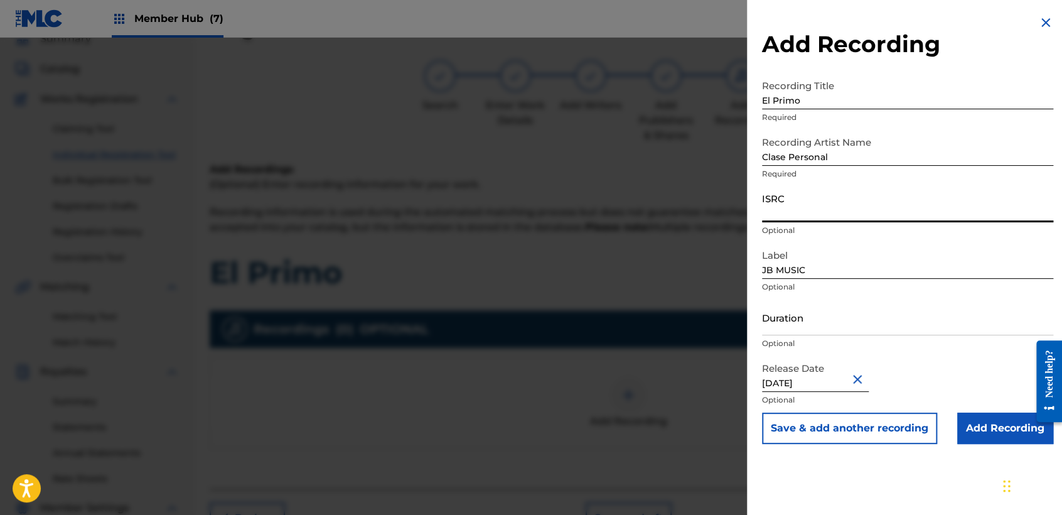
paste input "TCAHM2356587"
type input "TCAHM2356587"
click at [852, 323] on input "Duration" at bounding box center [907, 317] width 291 height 36
click at [832, 373] on input "[DATE]" at bounding box center [815, 374] width 107 height 36
select select "4"
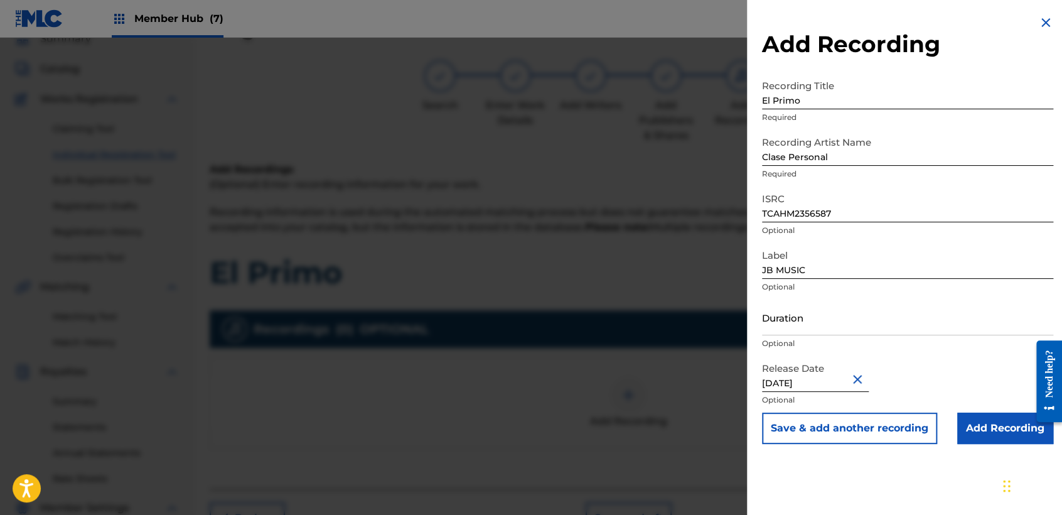
select select "2024"
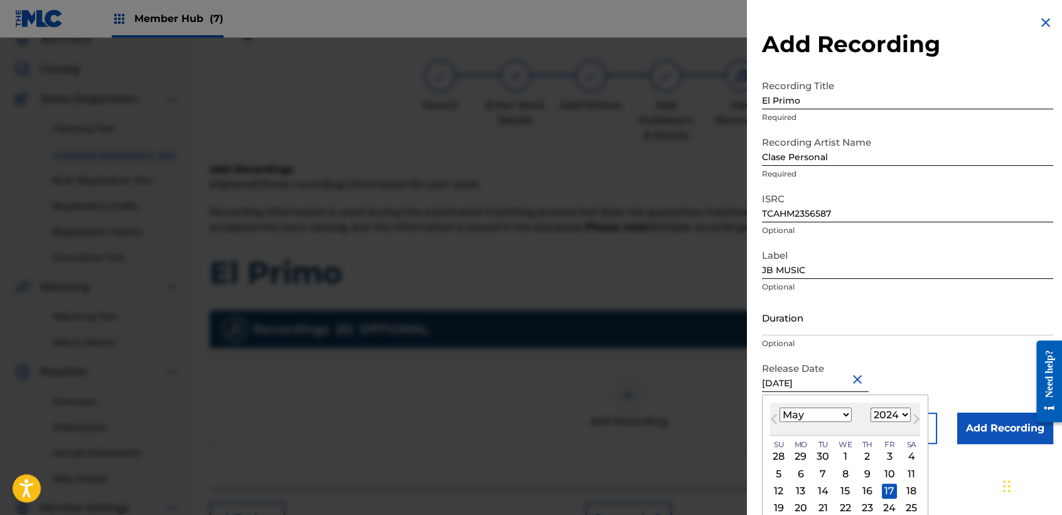
click at [840, 415] on select "January February March April May June July August September October November De…" at bounding box center [816, 414] width 72 height 14
select select "9"
click at [780, 407] on select "January February March April May June July August September October November De…" at bounding box center [816, 414] width 72 height 14
click at [884, 415] on select "1899 1900 1901 1902 1903 1904 1905 1906 1907 1908 1909 1910 1911 1912 1913 1914…" at bounding box center [891, 414] width 40 height 14
select select "2023"
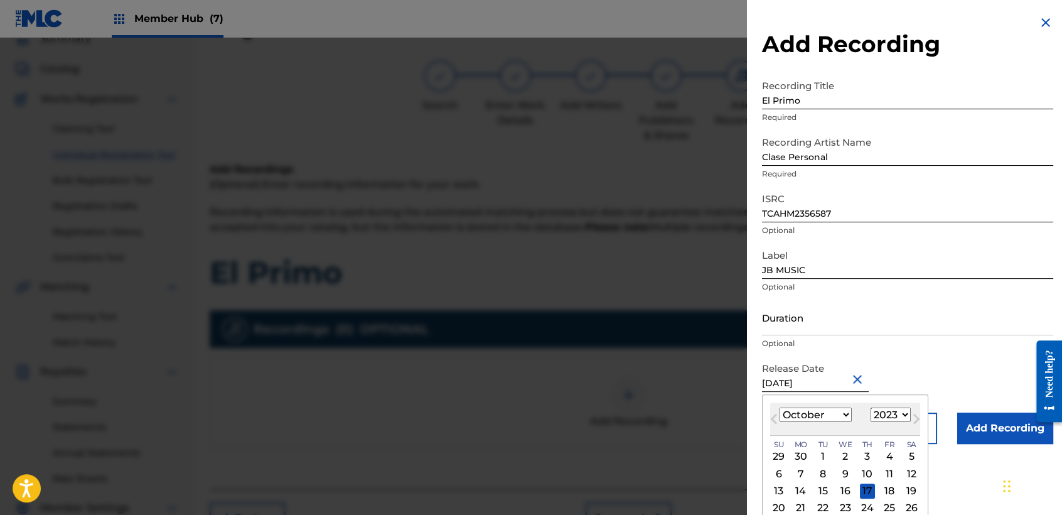
click at [871, 407] on select "1899 1900 1901 1902 1903 1904 1905 1906 1907 1908 1909 1910 1911 1912 1913 1914…" at bounding box center [891, 414] width 40 height 14
click at [865, 486] on div "19" at bounding box center [867, 490] width 15 height 15
type input "[DATE]"
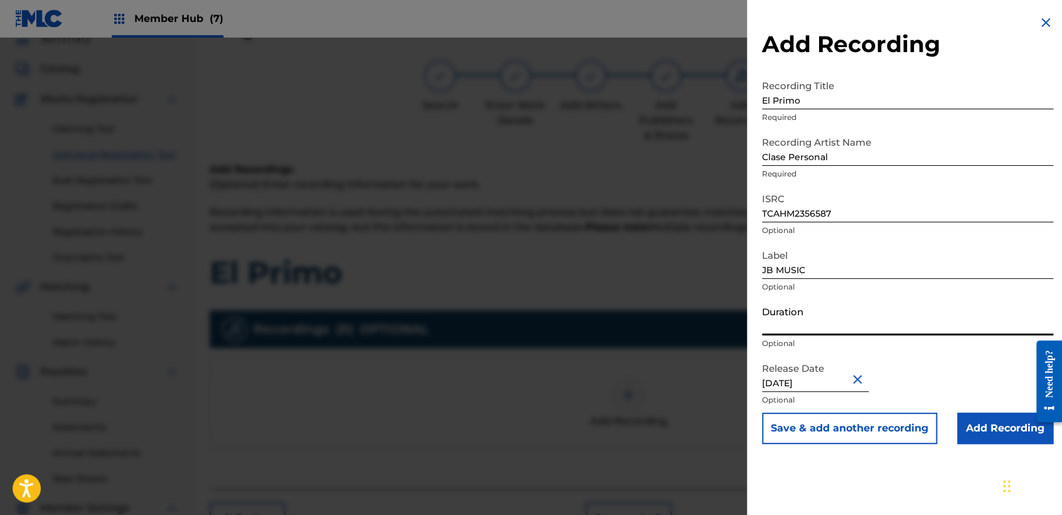
click at [830, 333] on input "Duration" at bounding box center [907, 317] width 291 height 36
type input "01:56"
click at [991, 437] on input "Add Recording" at bounding box center [1005, 427] width 96 height 31
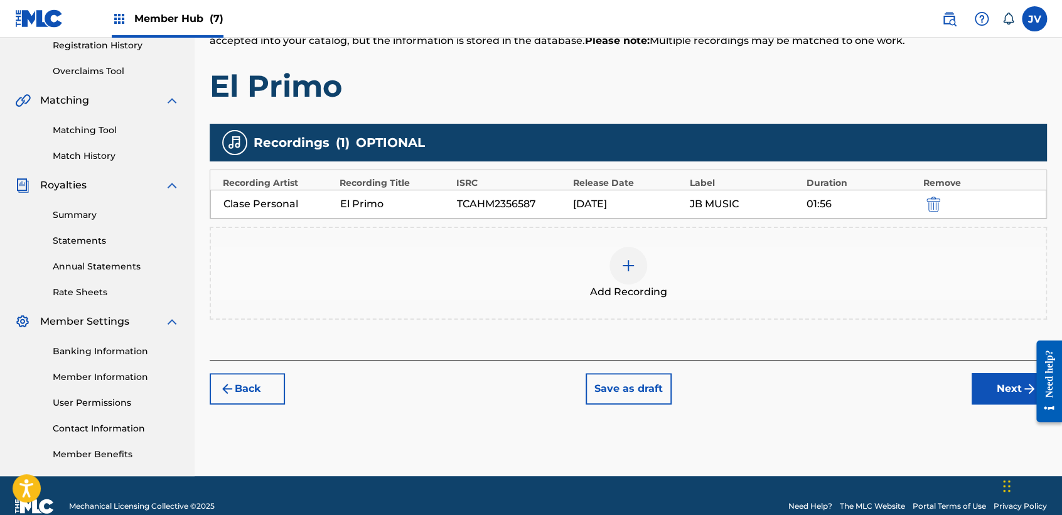
scroll to position [263, 0]
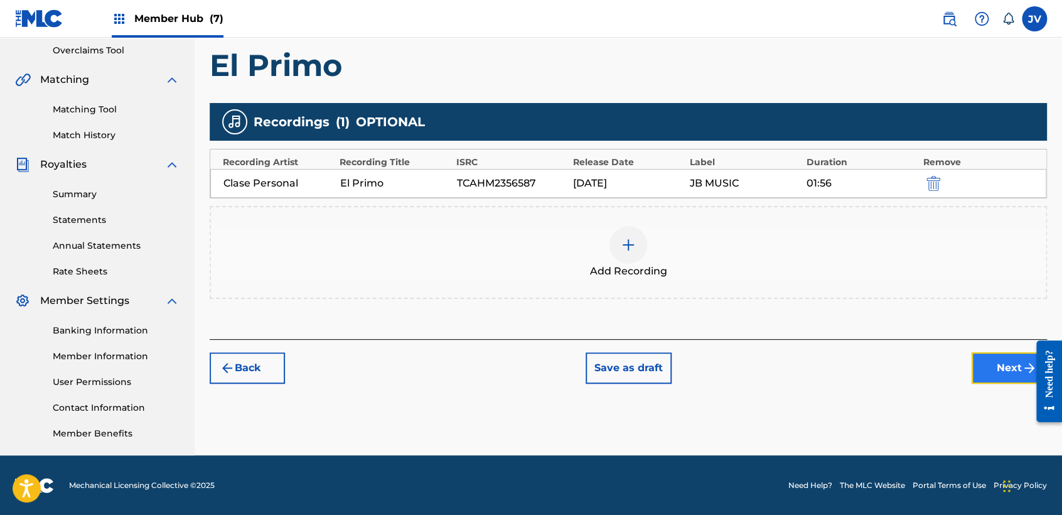
click at [1004, 367] on button "Next" at bounding box center [1009, 367] width 75 height 31
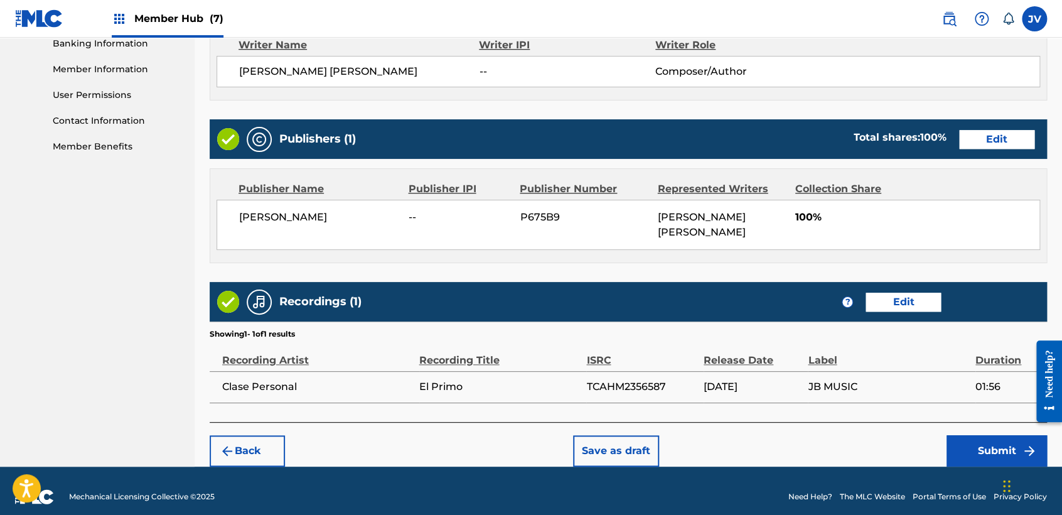
scroll to position [561, 0]
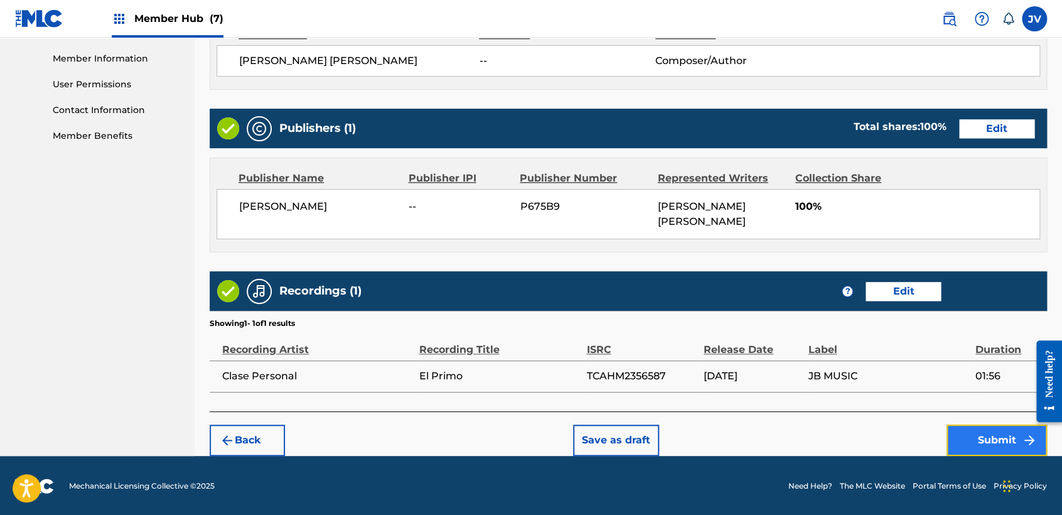
click at [999, 436] on button "Submit" at bounding box center [997, 439] width 100 height 31
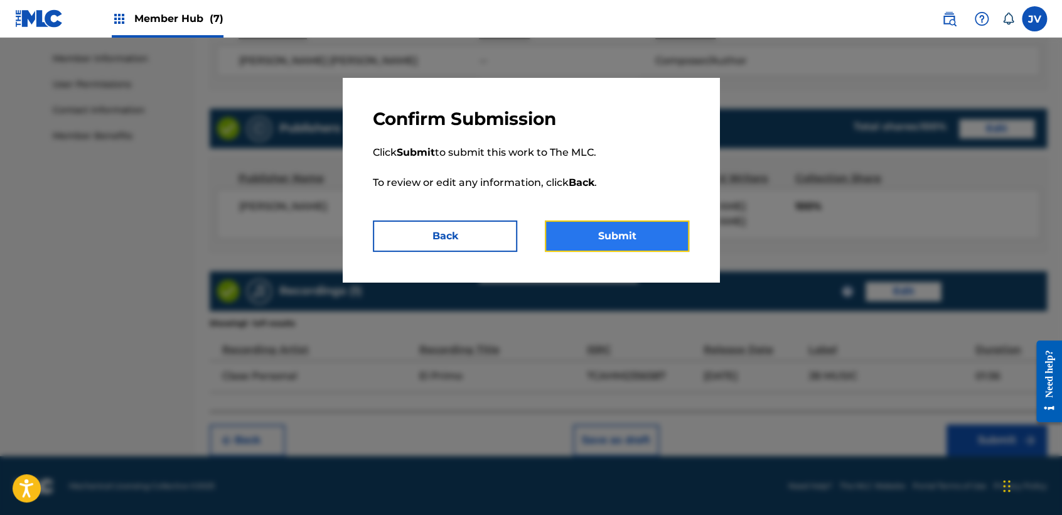
click at [647, 237] on button "Submit" at bounding box center [617, 235] width 144 height 31
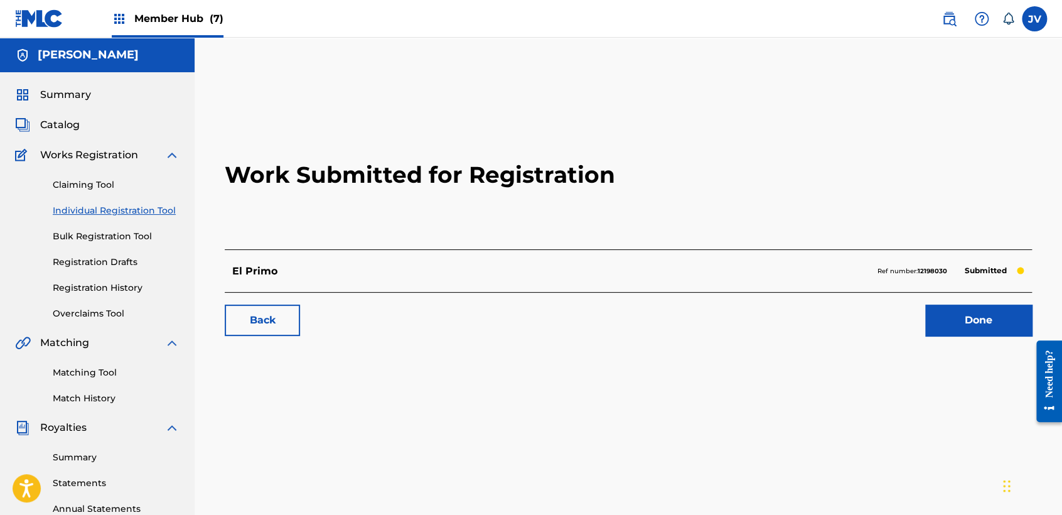
click at [648, 225] on h2 "Work Submitted for Registration" at bounding box center [628, 174] width 807 height 149
